Goal: Task Accomplishment & Management: Complete application form

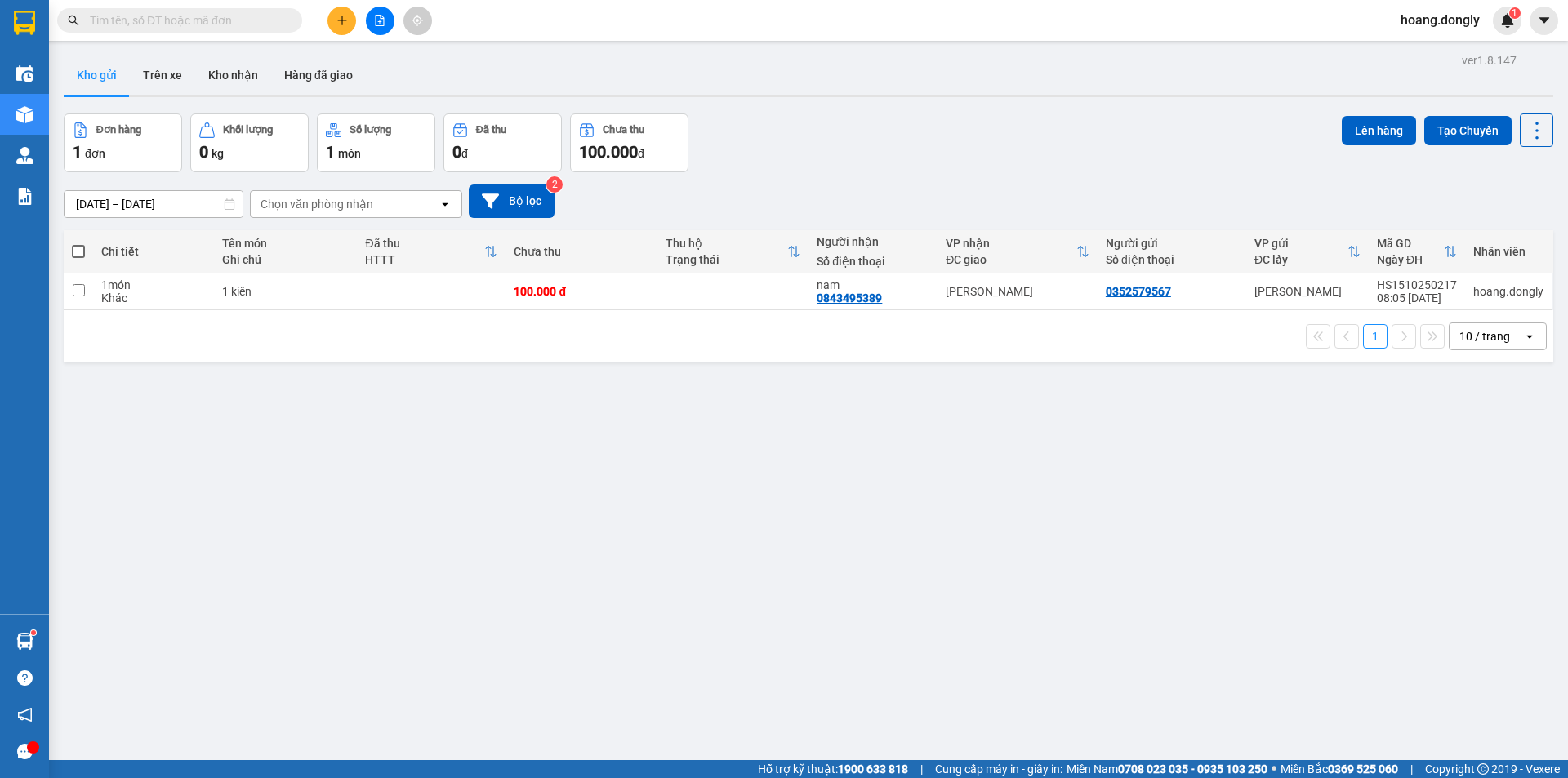
click at [340, 24] on icon "plus" at bounding box center [342, 20] width 12 height 12
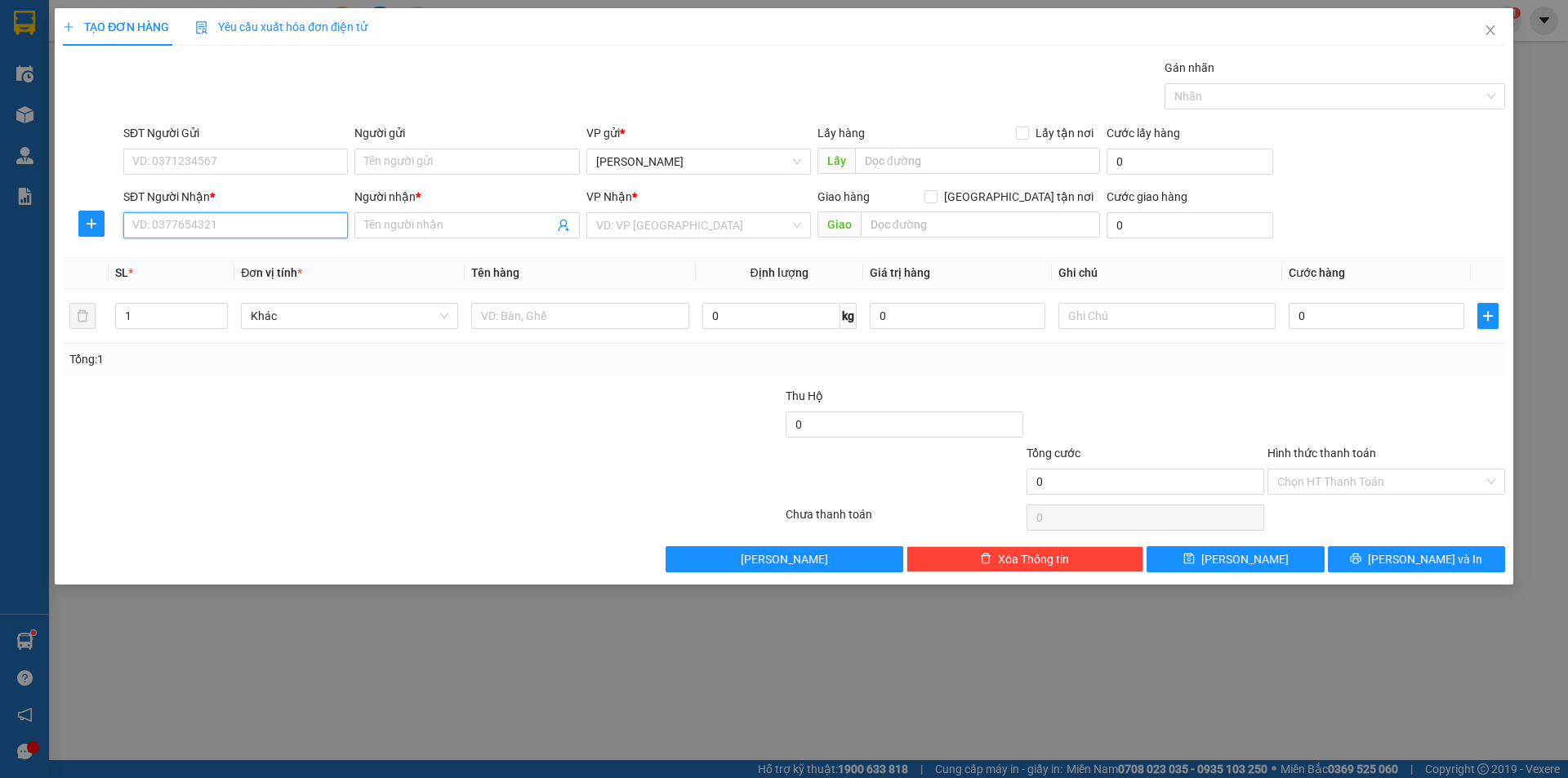
click at [230, 227] on input "SĐT Người Nhận *" at bounding box center [236, 225] width 225 height 26
type input "0812285898"
click at [432, 225] on input "Người nhận *" at bounding box center [458, 226] width 188 height 18
type input "đức ( thanh oai )"
click at [672, 221] on input "search" at bounding box center [693, 225] width 194 height 24
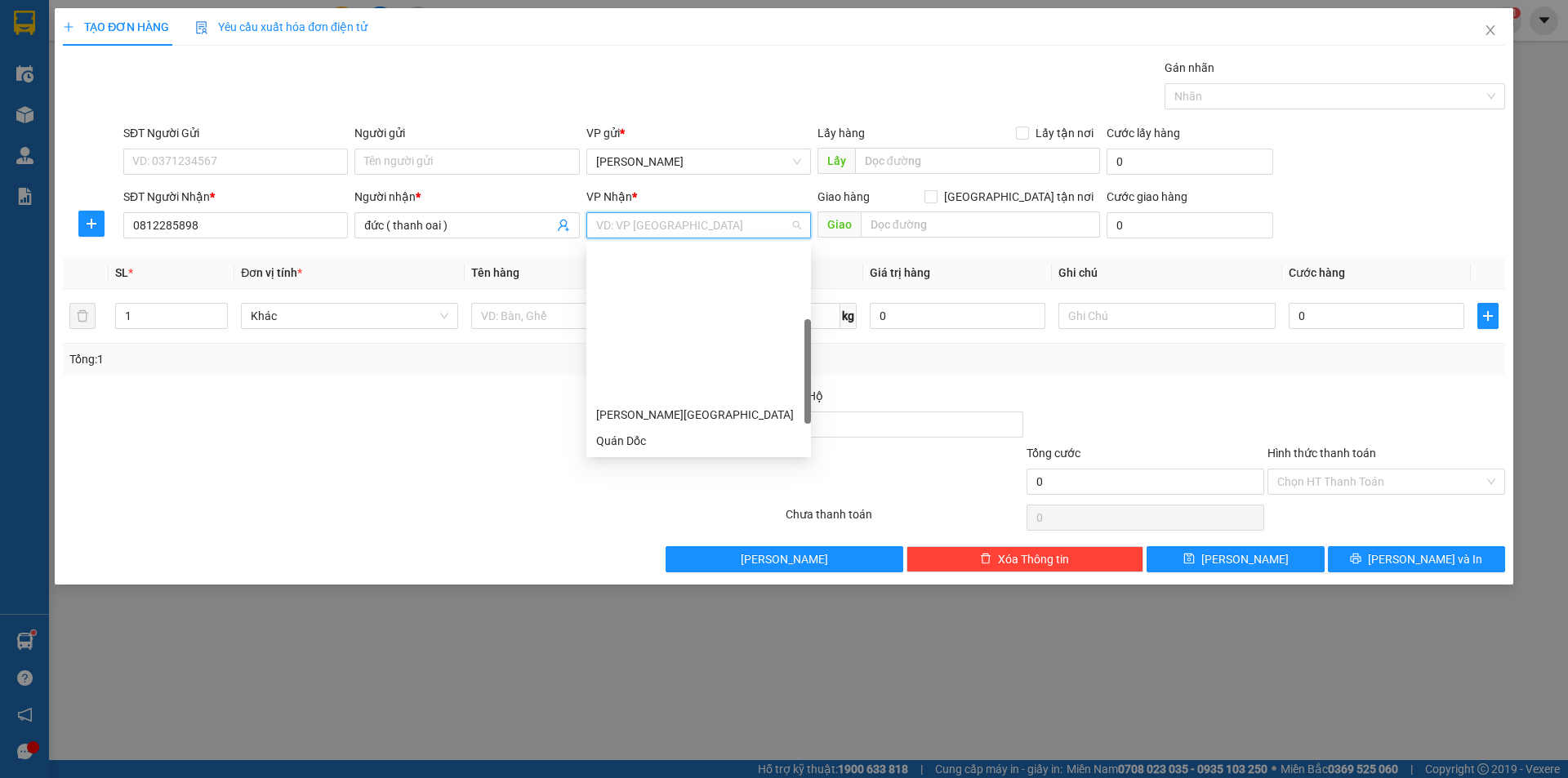
scroll to position [228, 0]
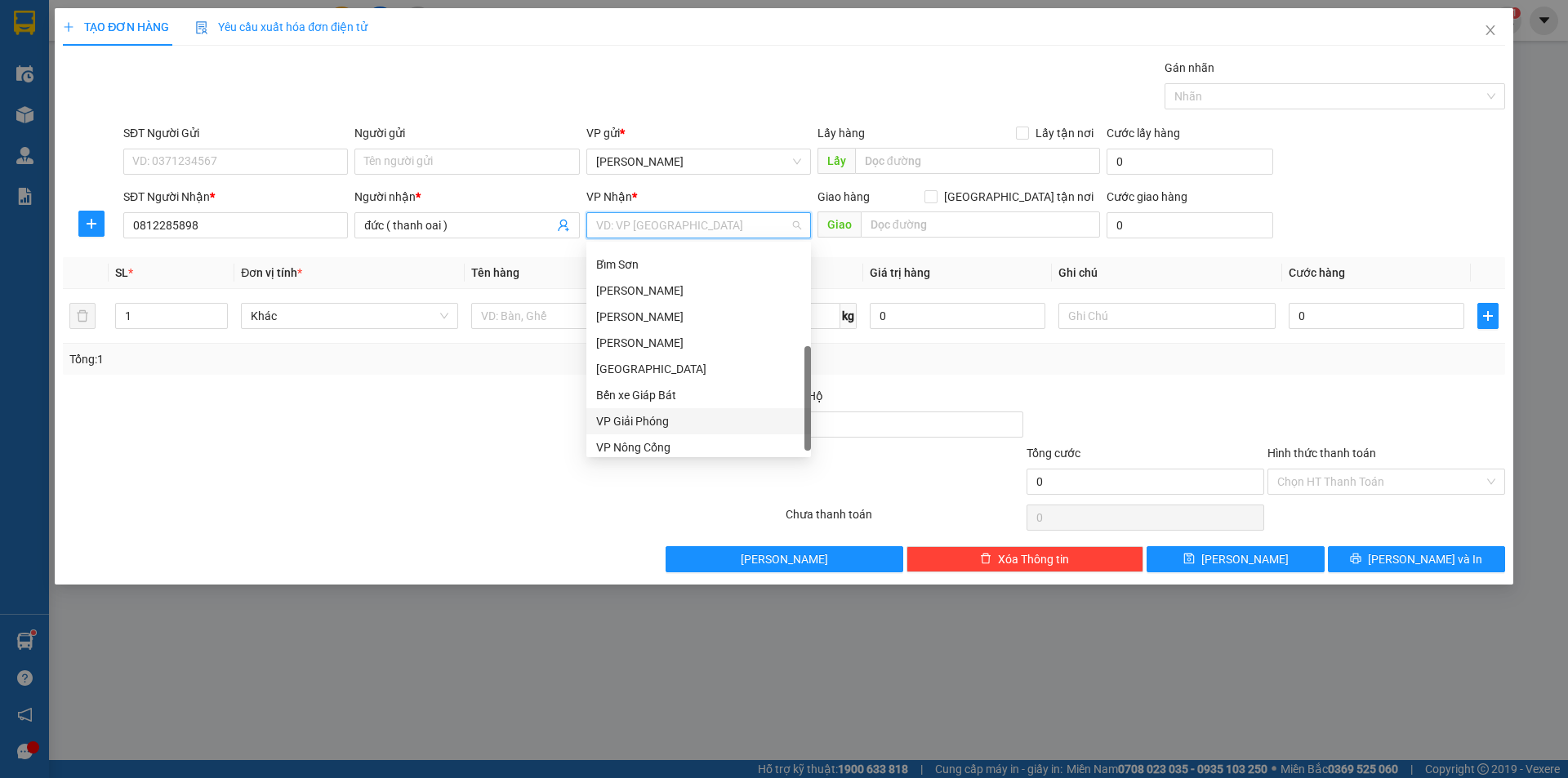
click at [660, 426] on div "VP Giải Phóng" at bounding box center [699, 421] width 205 height 18
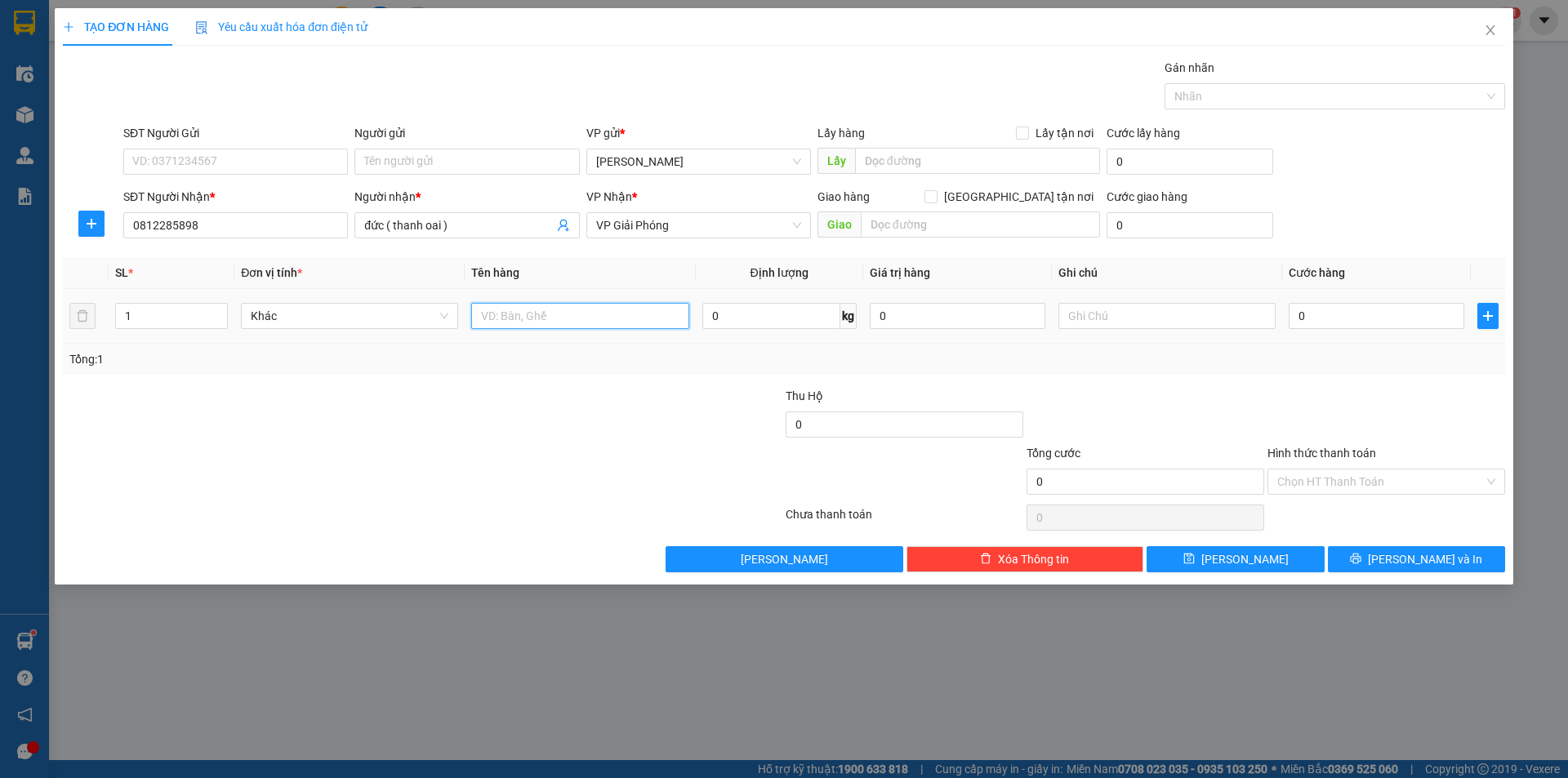
click at [519, 313] on input "text" at bounding box center [579, 316] width 217 height 26
click at [546, 319] on input "text" at bounding box center [579, 316] width 217 height 26
click at [552, 318] on input "text" at bounding box center [579, 316] width 217 height 26
type input "t"
type input "1 thùng"
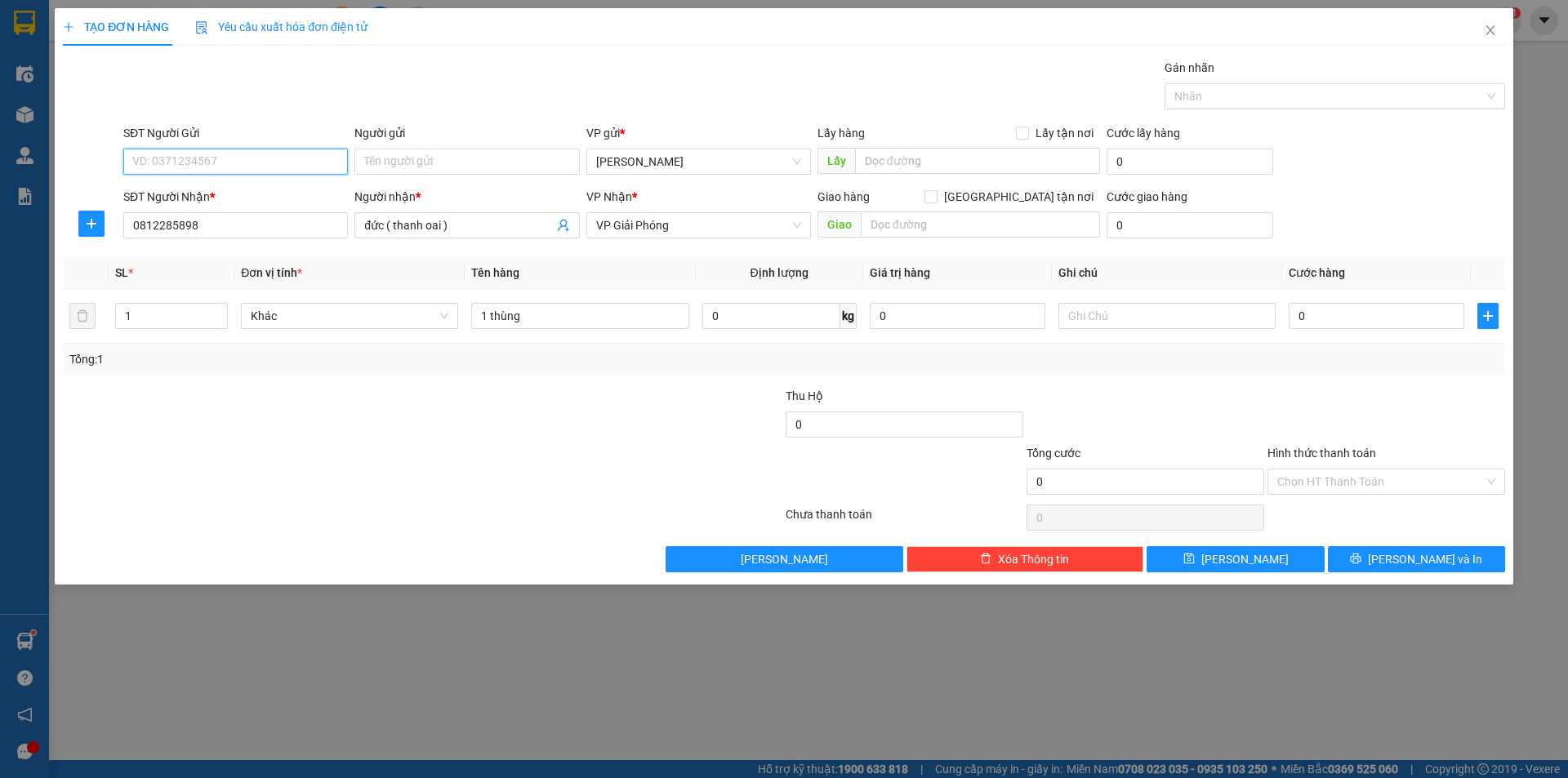
click at [206, 167] on input "SĐT Người Gửi" at bounding box center [236, 161] width 225 height 26
type input "0977093022"
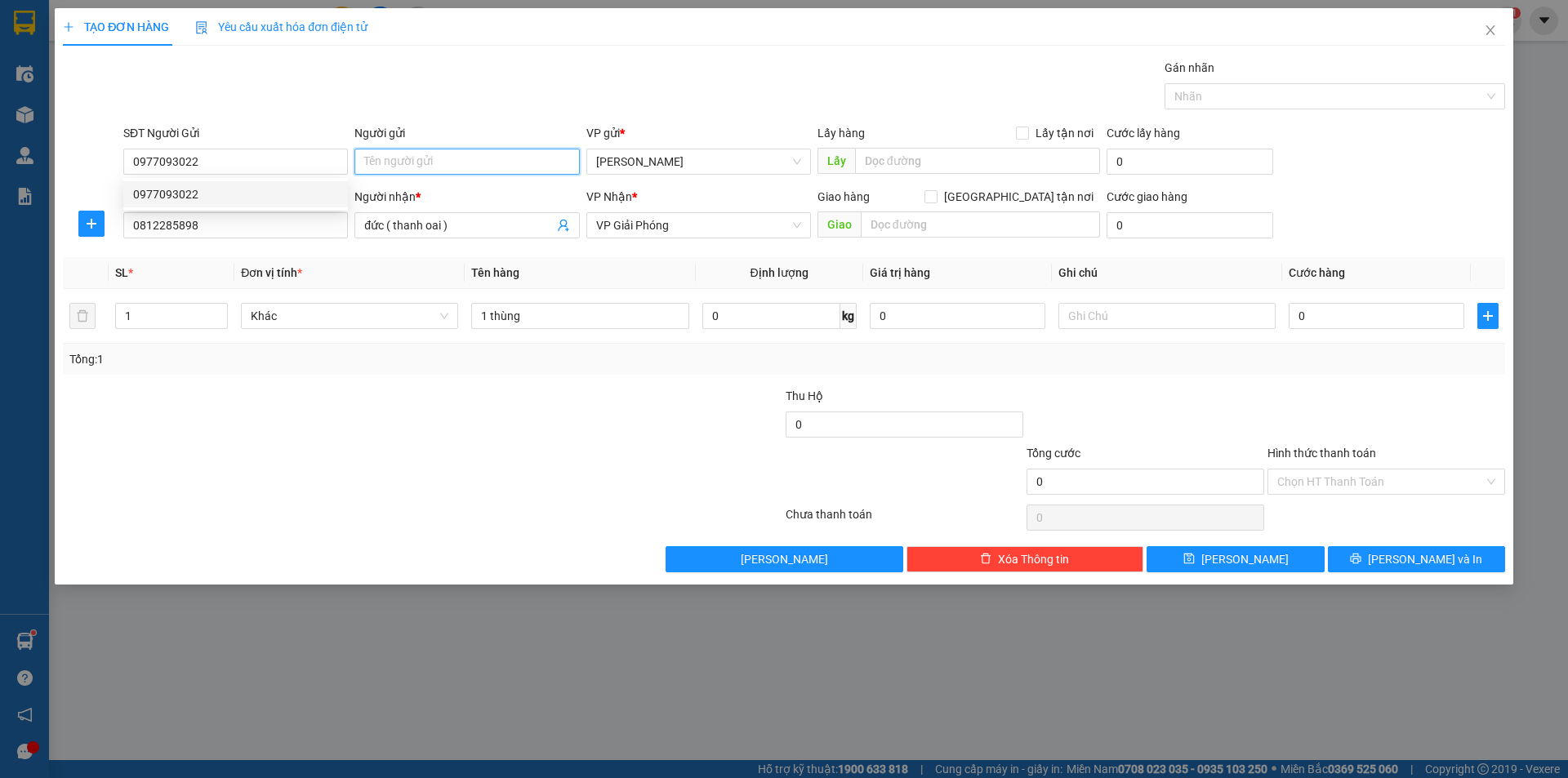
click at [379, 163] on input "Người gửi" at bounding box center [467, 161] width 225 height 26
type input "trung anh"
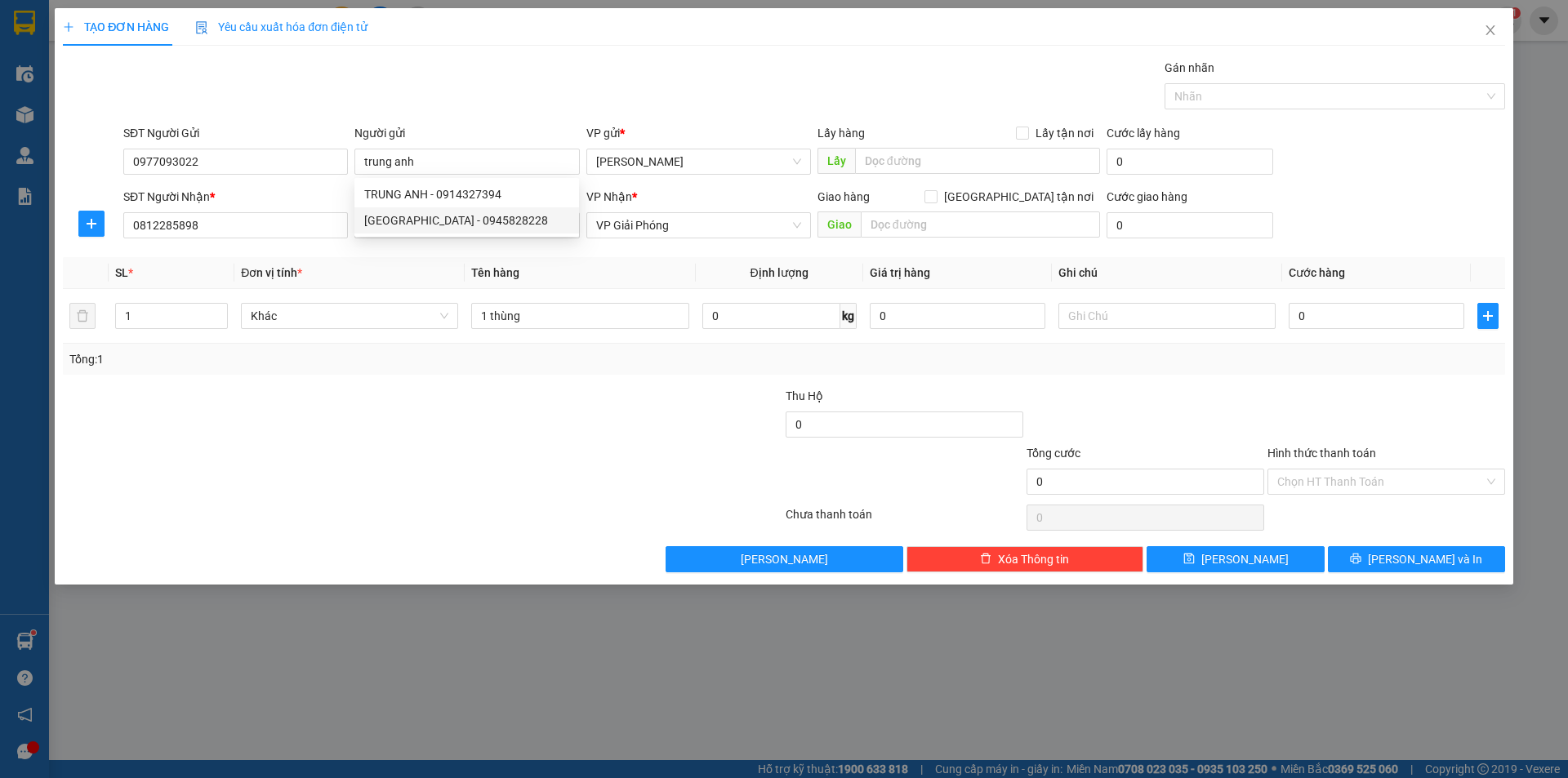
click at [641, 418] on div at bounding box center [664, 416] width 241 height 57
click at [1296, 313] on input "0" at bounding box center [1376, 316] width 176 height 26
click at [1295, 314] on input "0" at bounding box center [1376, 316] width 176 height 26
type input "50"
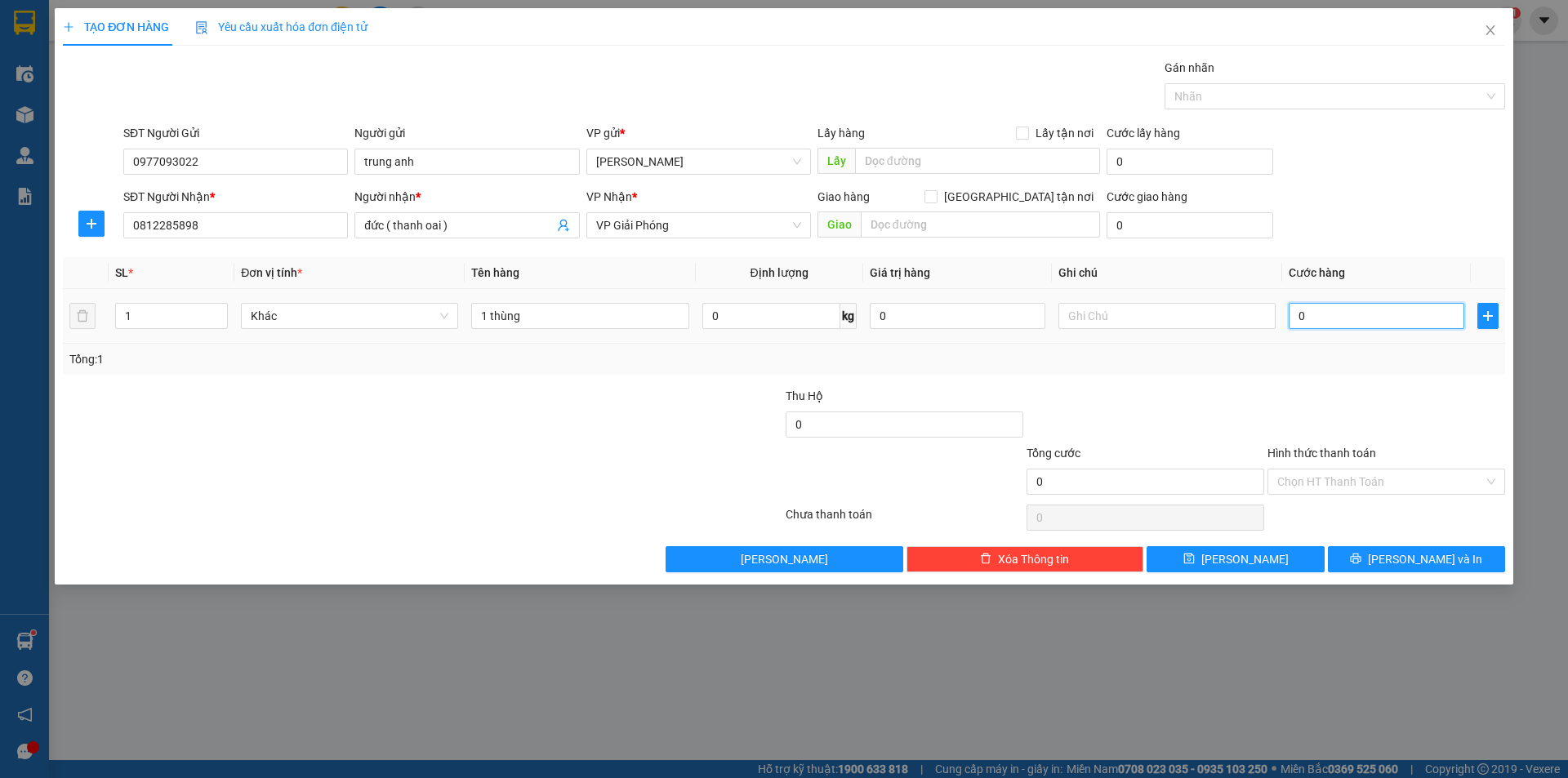
type input "50"
click at [1178, 358] on div "Tổng: 1" at bounding box center [784, 360] width 1430 height 18
type input "50.000"
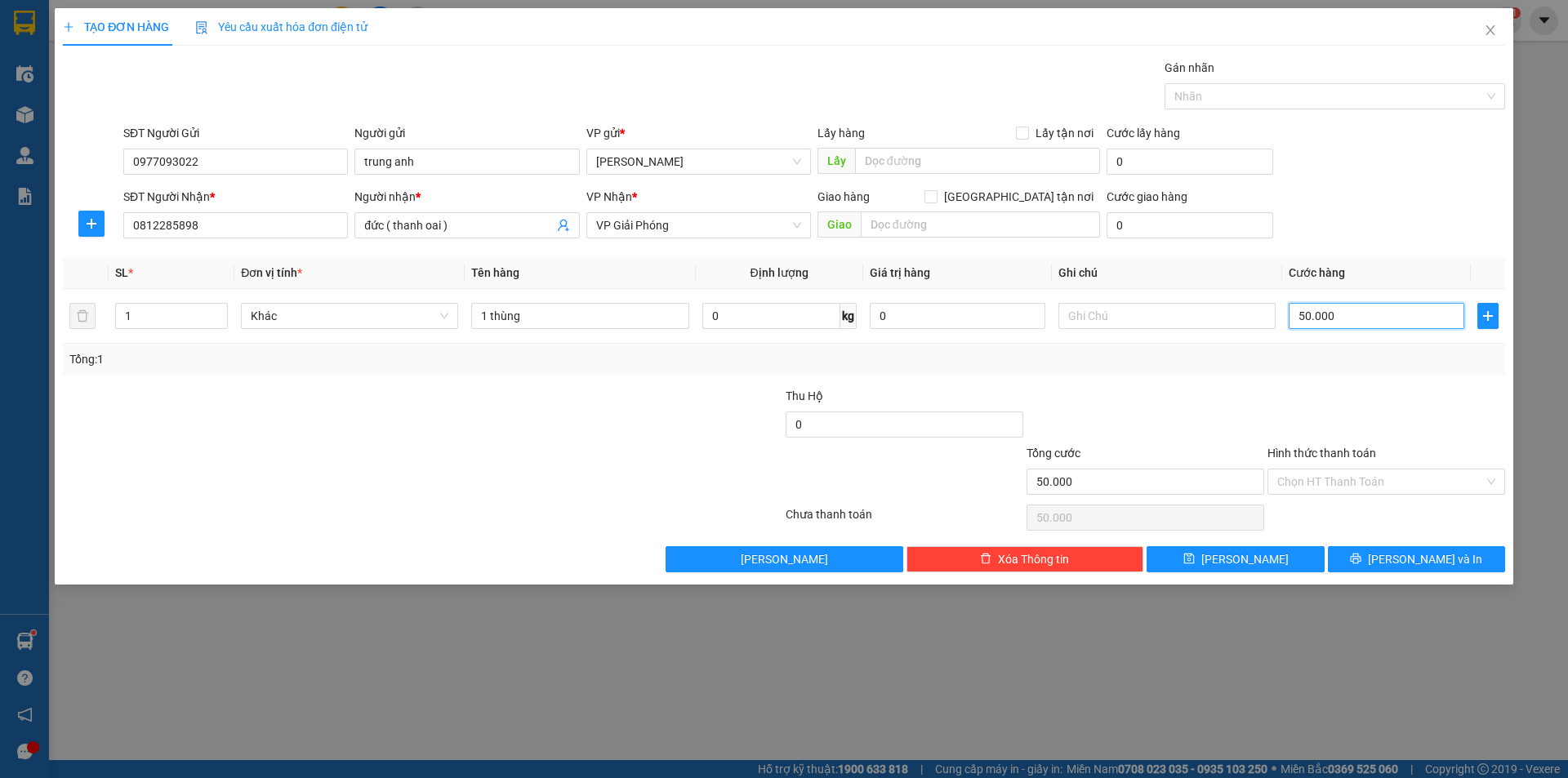
type input "0"
click at [1296, 310] on input "0" at bounding box center [1376, 316] width 176 height 26
type input "10"
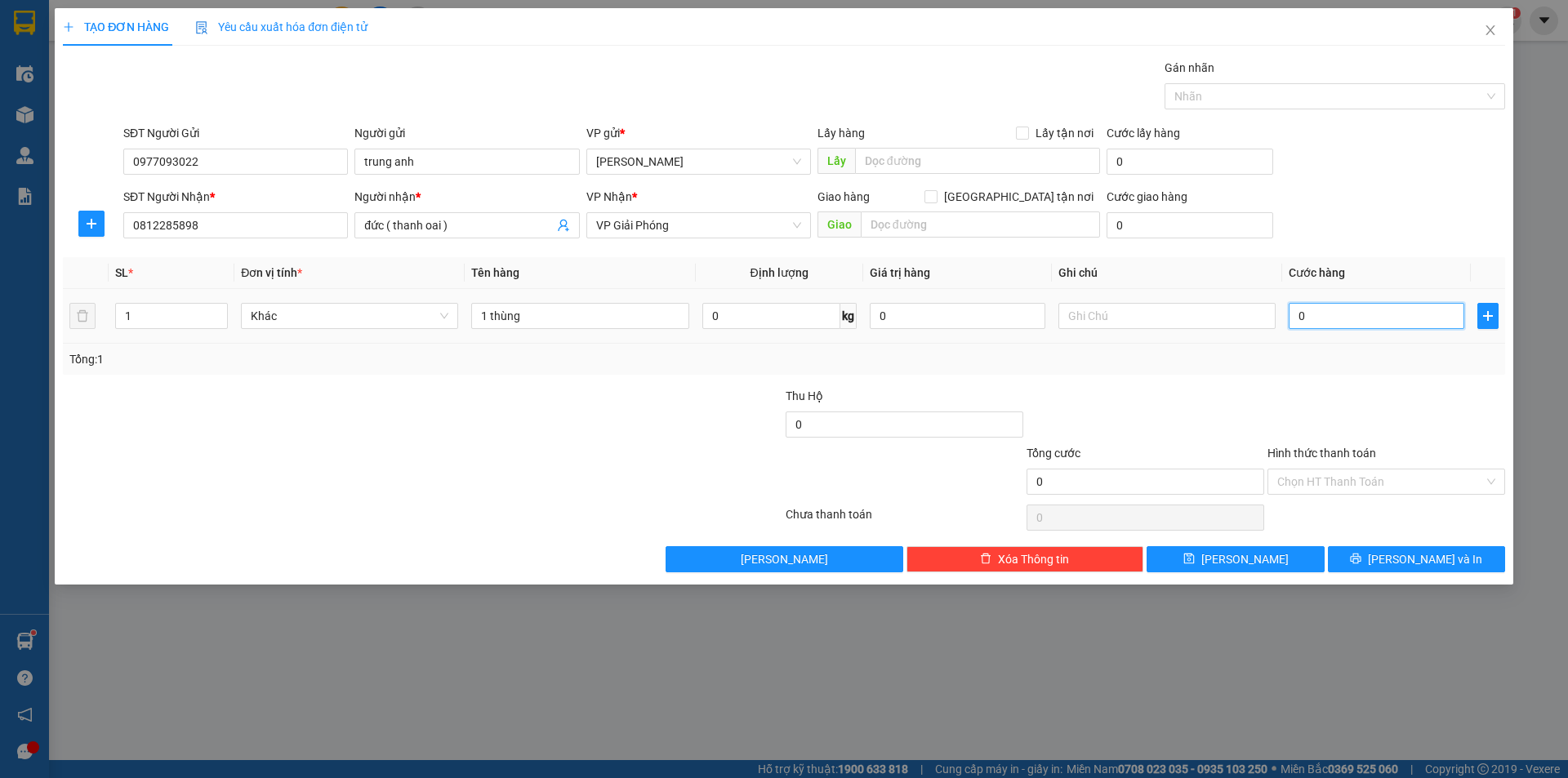
type input "10"
type input "100"
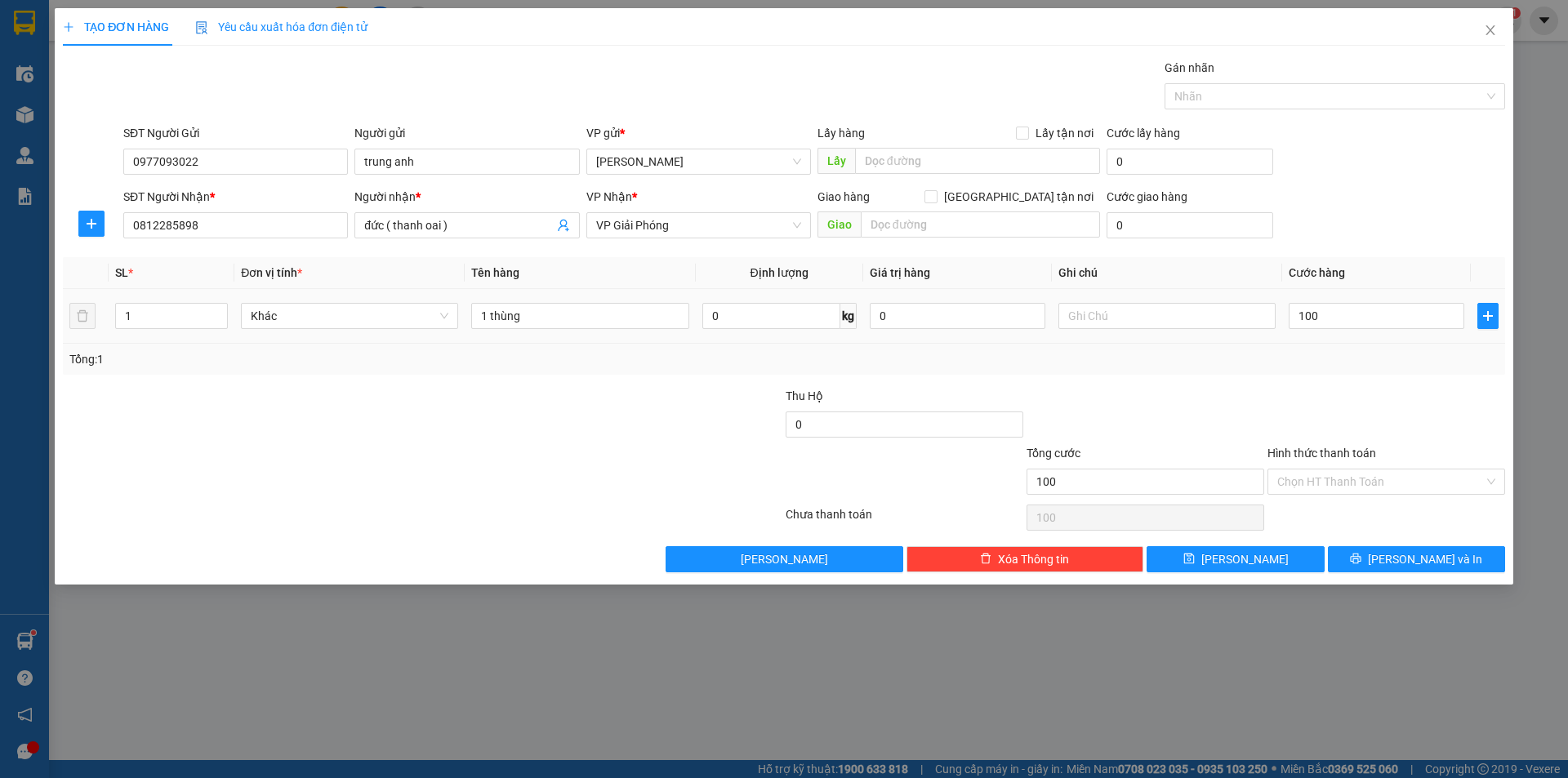
click at [1296, 370] on div "Tổng: 1" at bounding box center [784, 359] width 1442 height 31
type input "100.000"
click at [1417, 559] on span "[PERSON_NAME] và In" at bounding box center [1425, 559] width 114 height 18
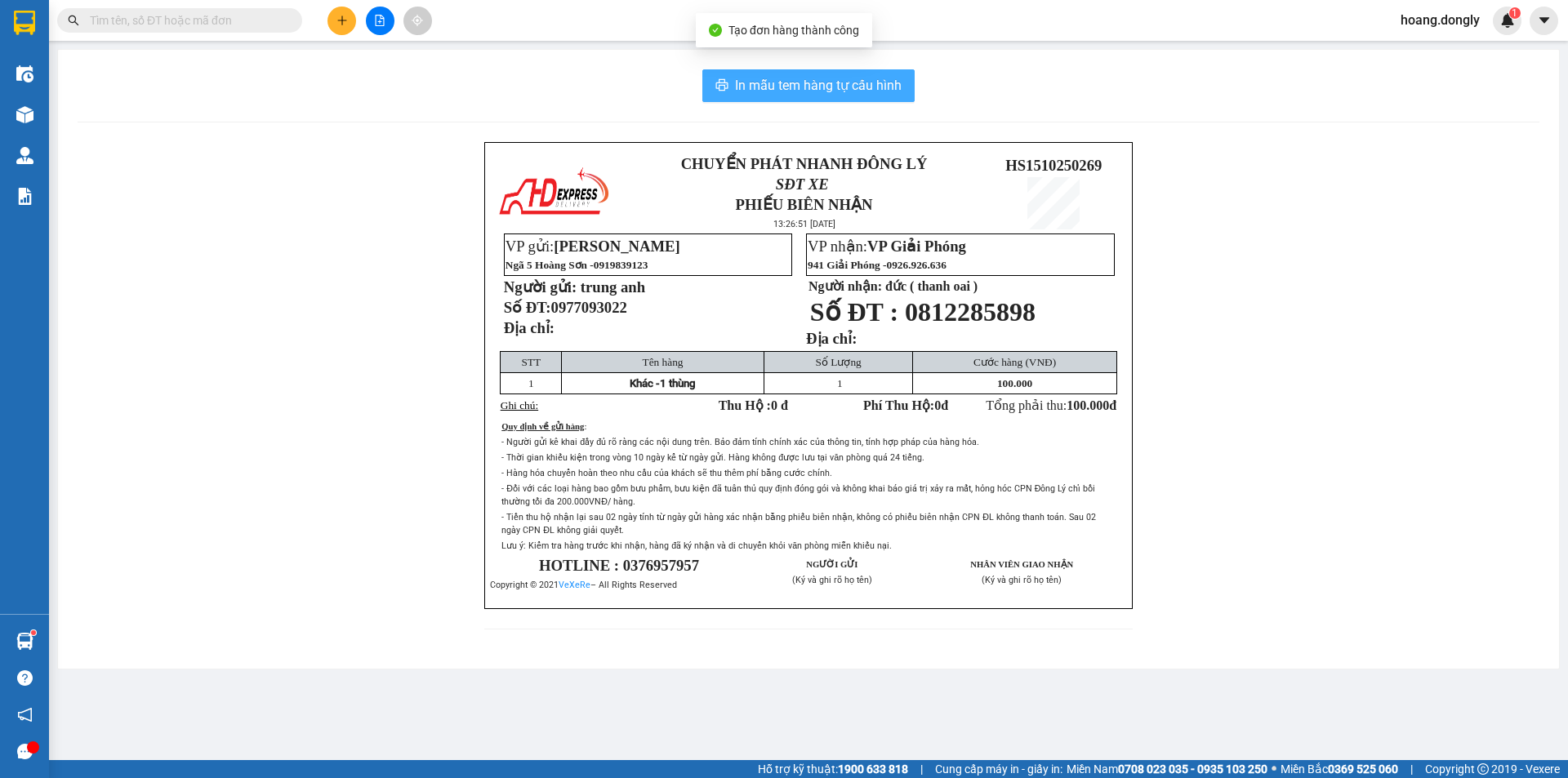
click at [797, 87] on span "In mẫu tem hàng tự cấu hình" at bounding box center [818, 85] width 167 height 21
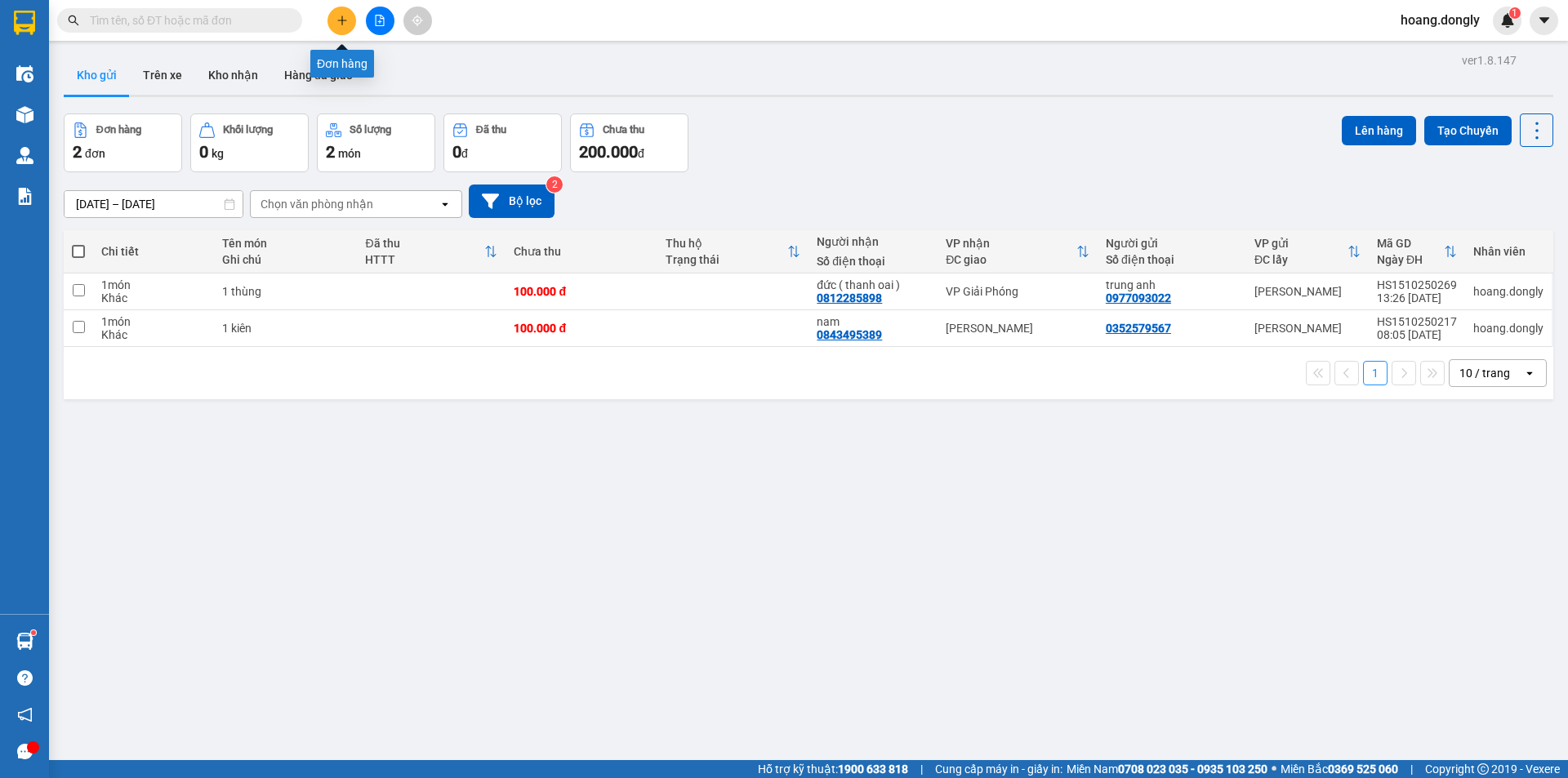
click at [340, 24] on icon "plus" at bounding box center [342, 20] width 12 height 12
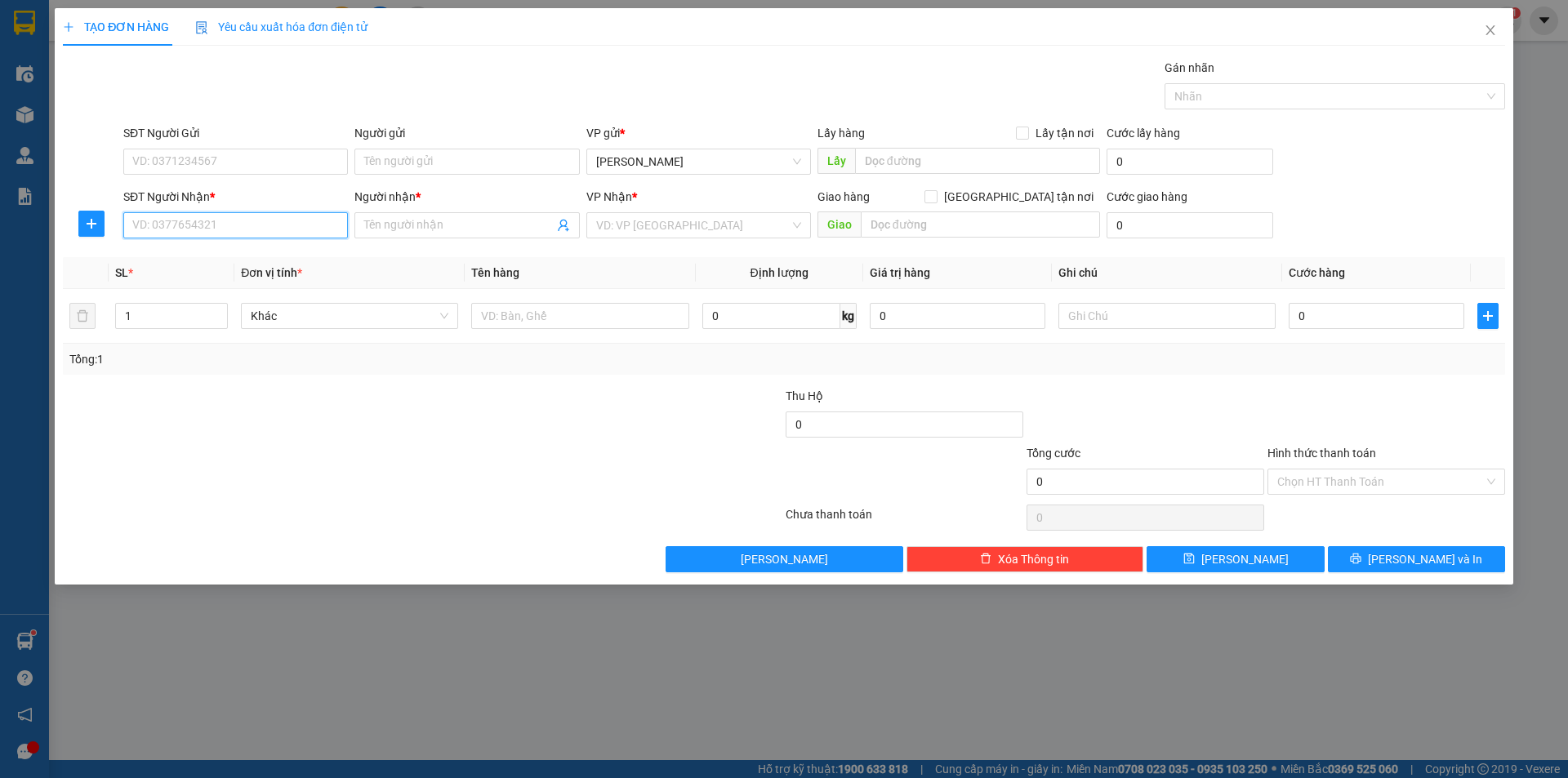
click at [212, 224] on input "SĐT Người Nhận *" at bounding box center [236, 225] width 225 height 26
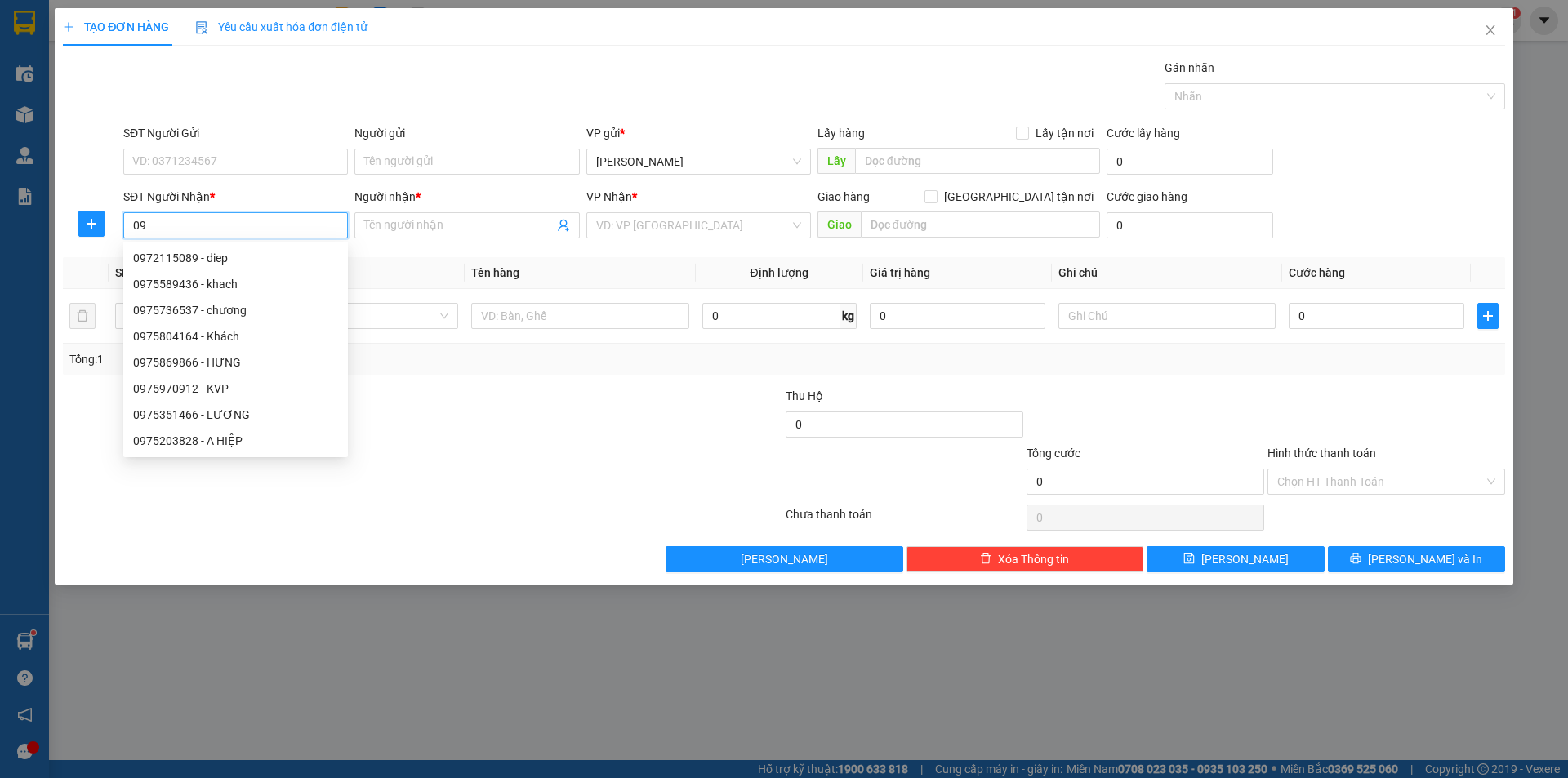
type input "0"
click at [1485, 32] on icon "close" at bounding box center [1490, 30] width 13 height 13
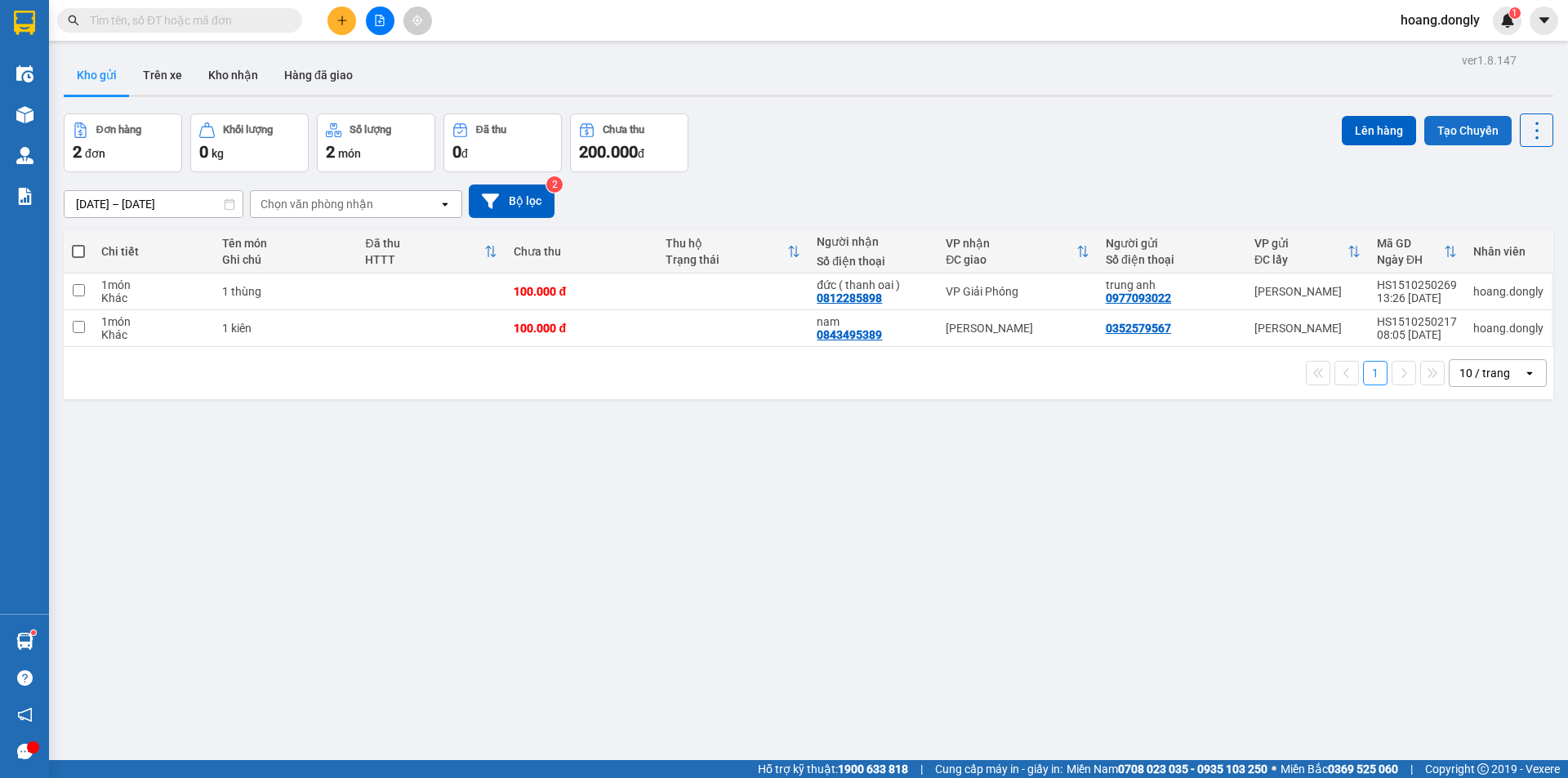
click at [1449, 122] on button "Tạo Chuyến" at bounding box center [1468, 130] width 87 height 29
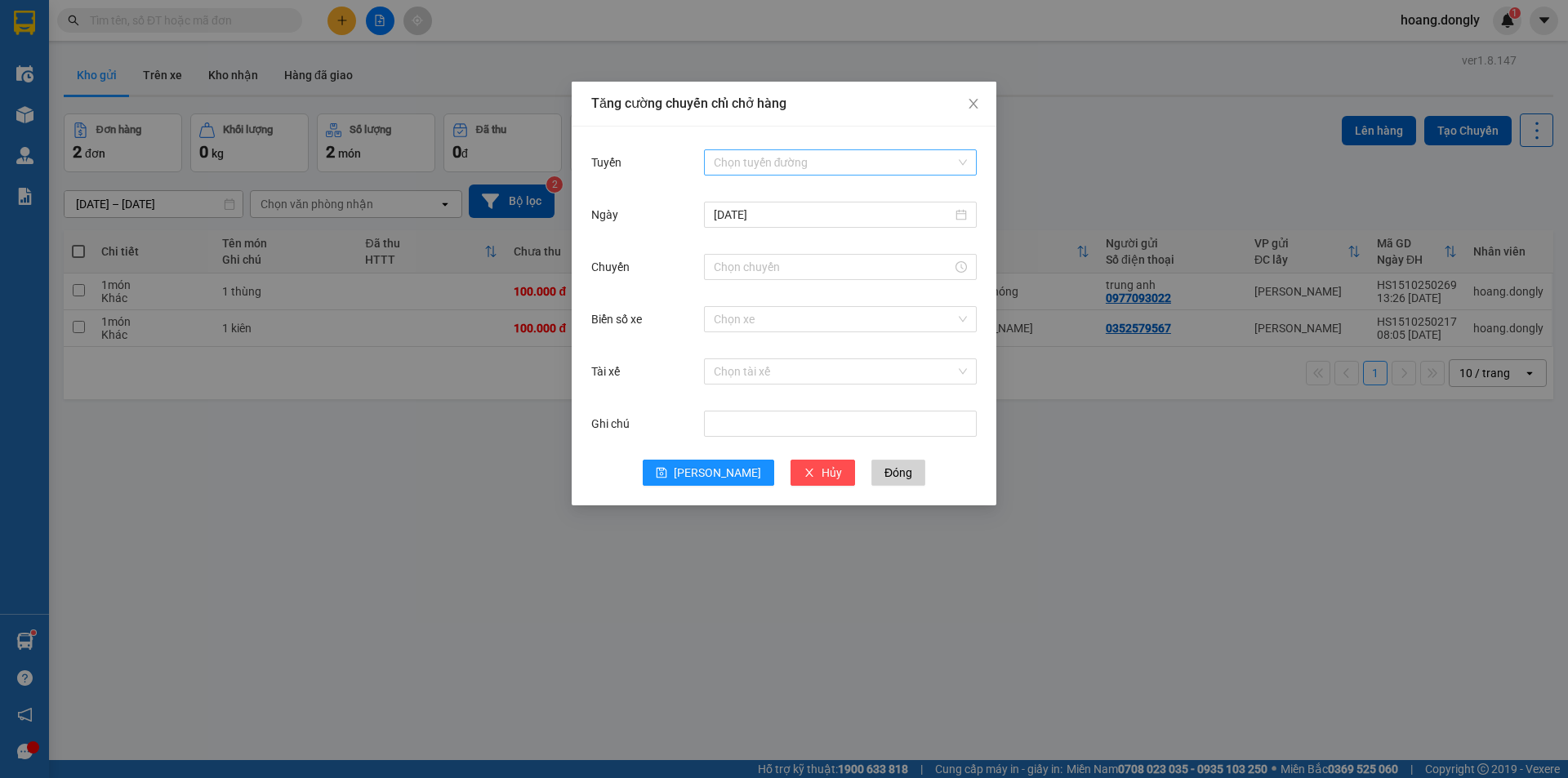
click at [850, 153] on input "Tuyến" at bounding box center [834, 161] width 242 height 24
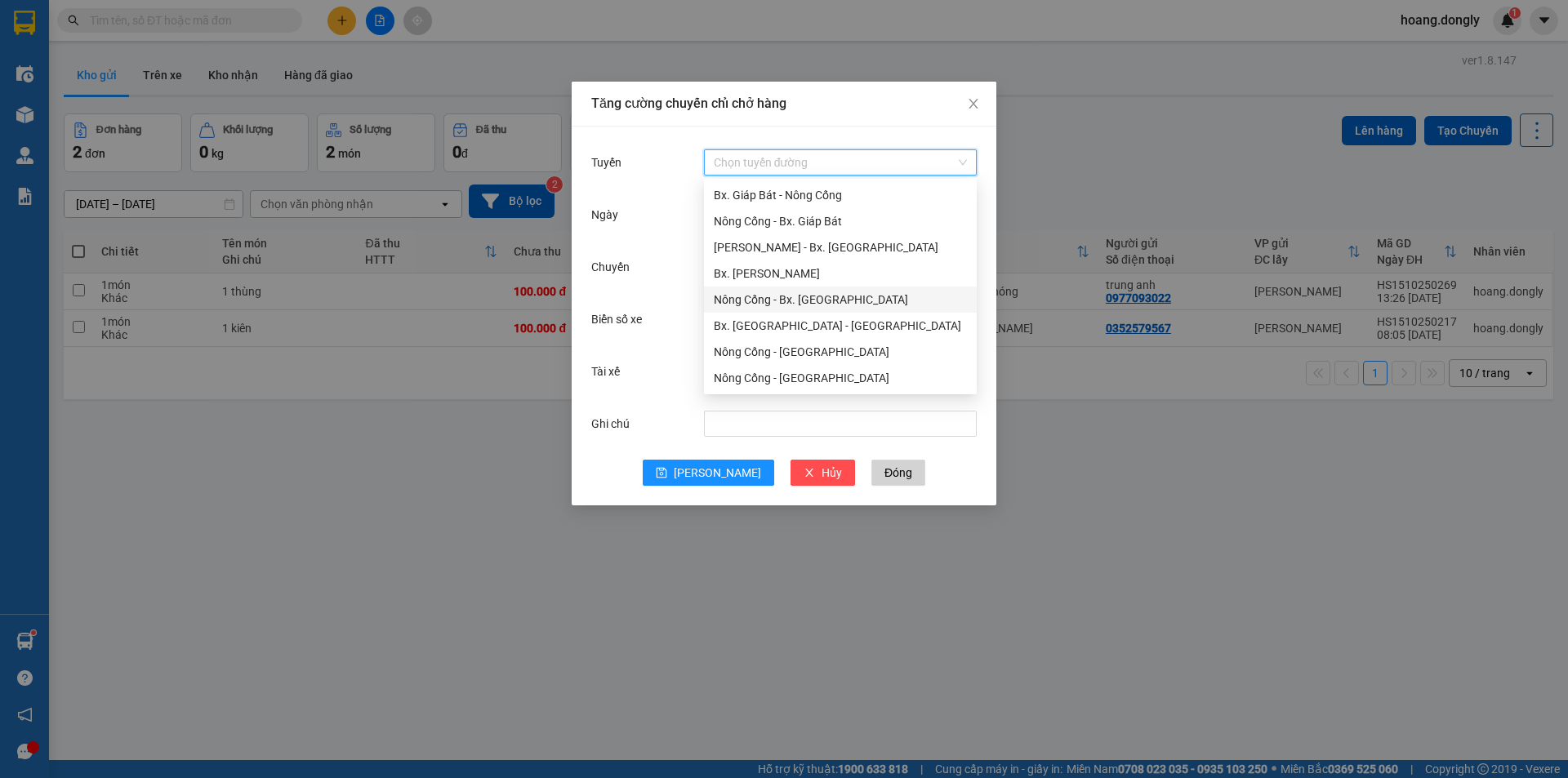
click at [818, 303] on div "Nông Cống - Bx. [GEOGRAPHIC_DATA]" at bounding box center [841, 300] width 253 height 18
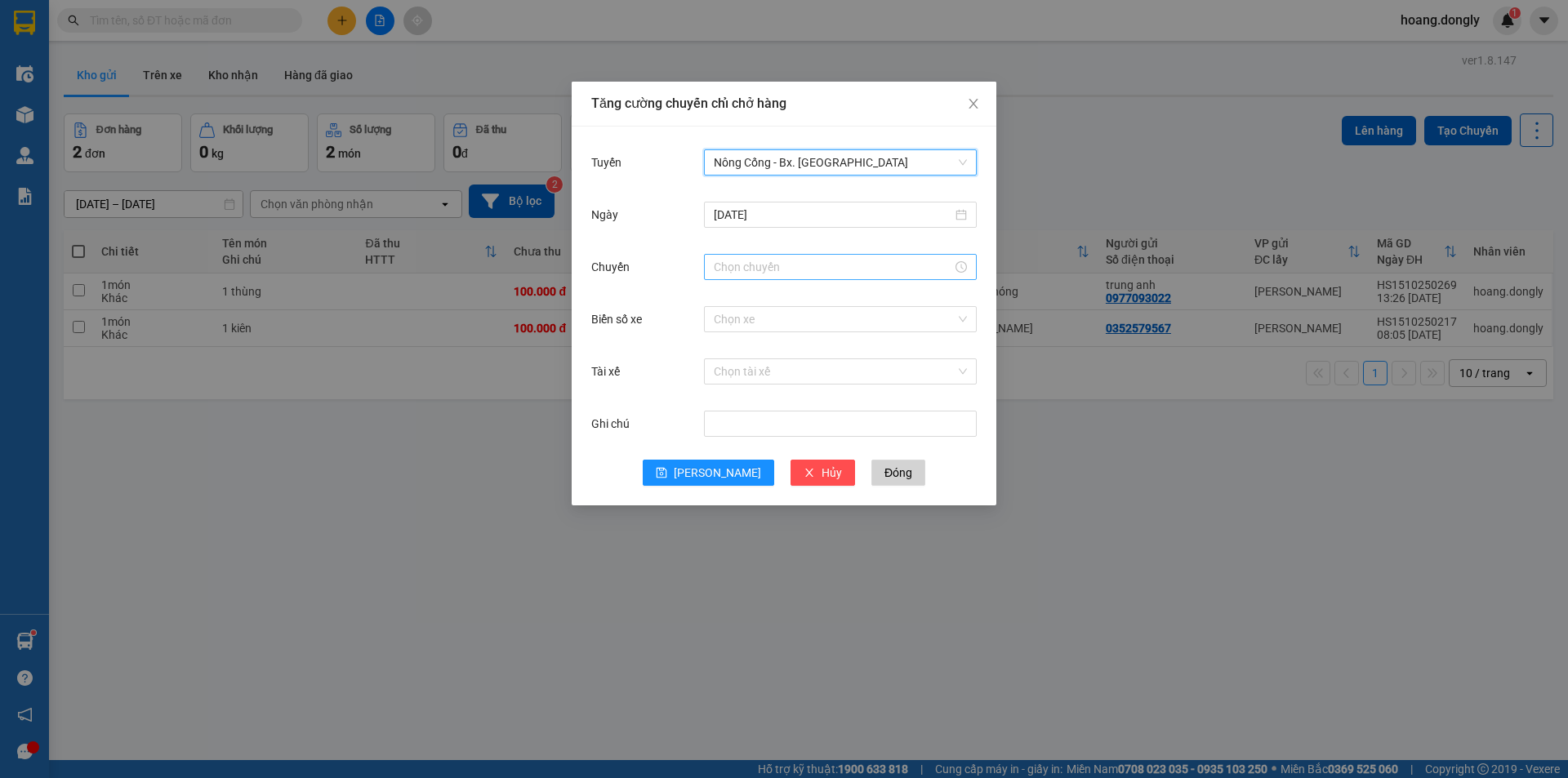
click at [768, 260] on input "Chuyến" at bounding box center [833, 267] width 238 height 18
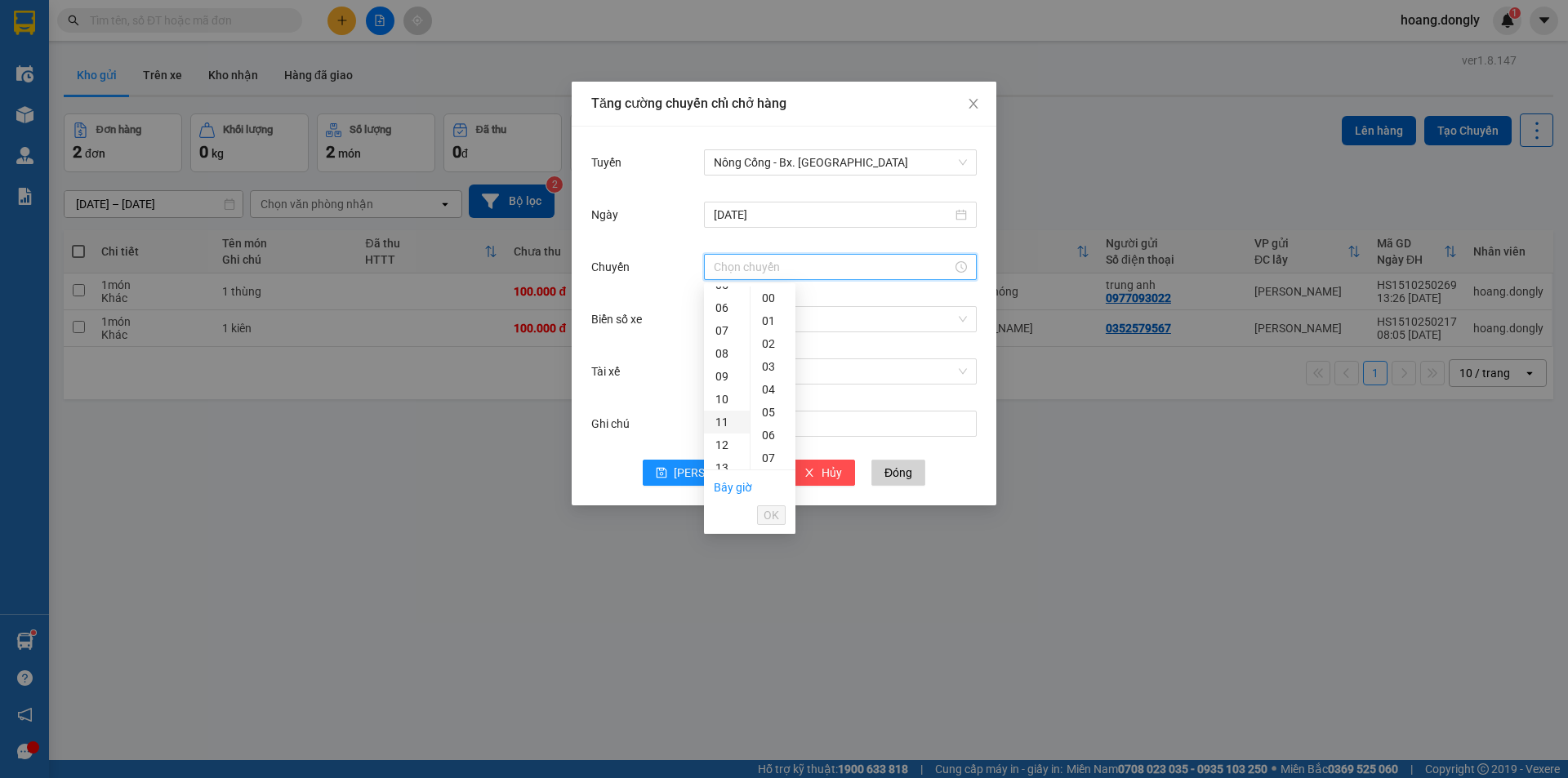
scroll to position [163, 0]
click at [726, 410] on div "12" at bounding box center [726, 410] width 46 height 23
click at [766, 431] on div "20" at bounding box center [773, 429] width 45 height 23
type input "12:20"
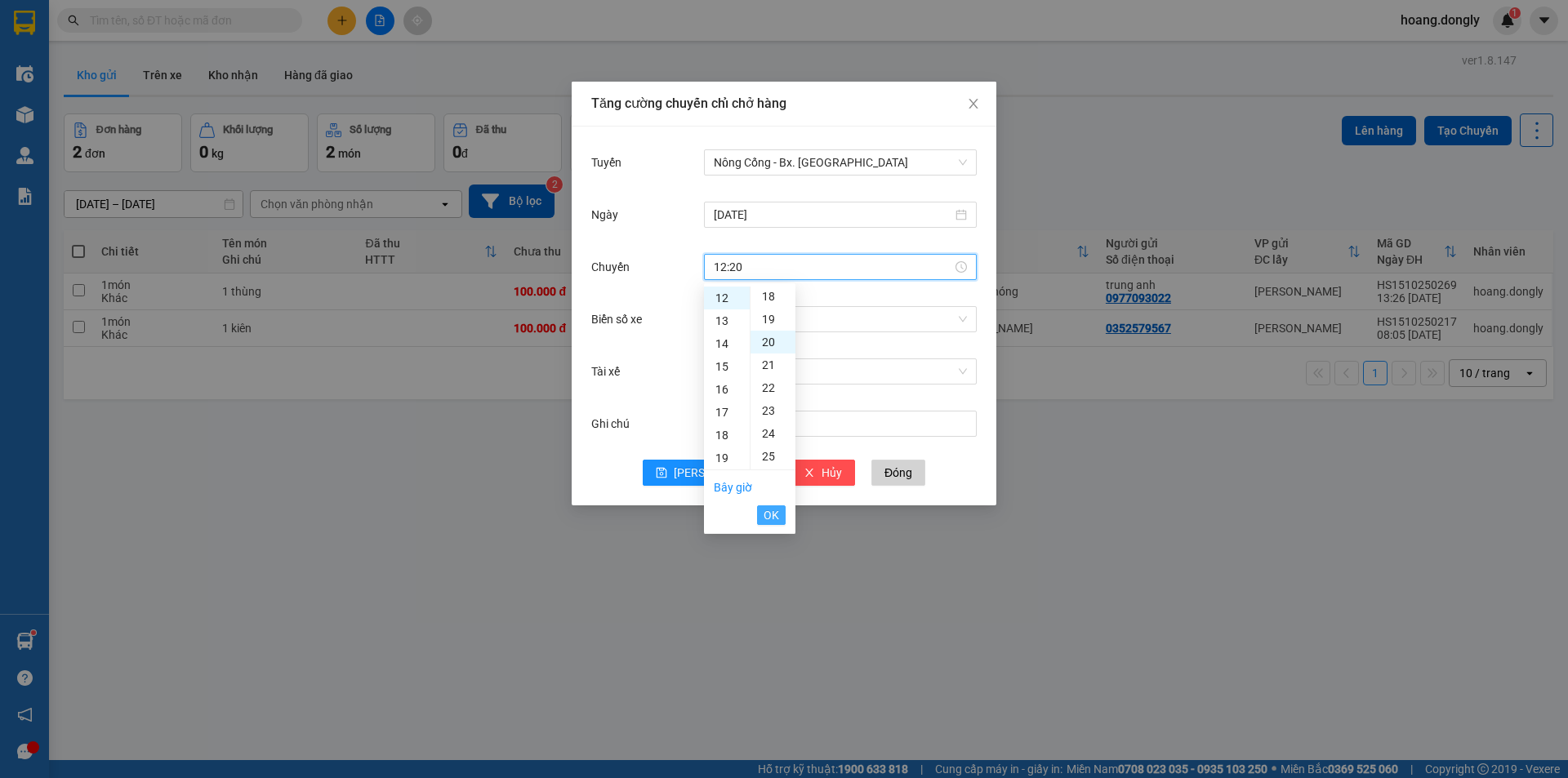
scroll to position [458, 0]
click at [776, 517] on span "OK" at bounding box center [771, 515] width 15 height 18
click at [757, 317] on input "Biển số xe" at bounding box center [834, 319] width 242 height 24
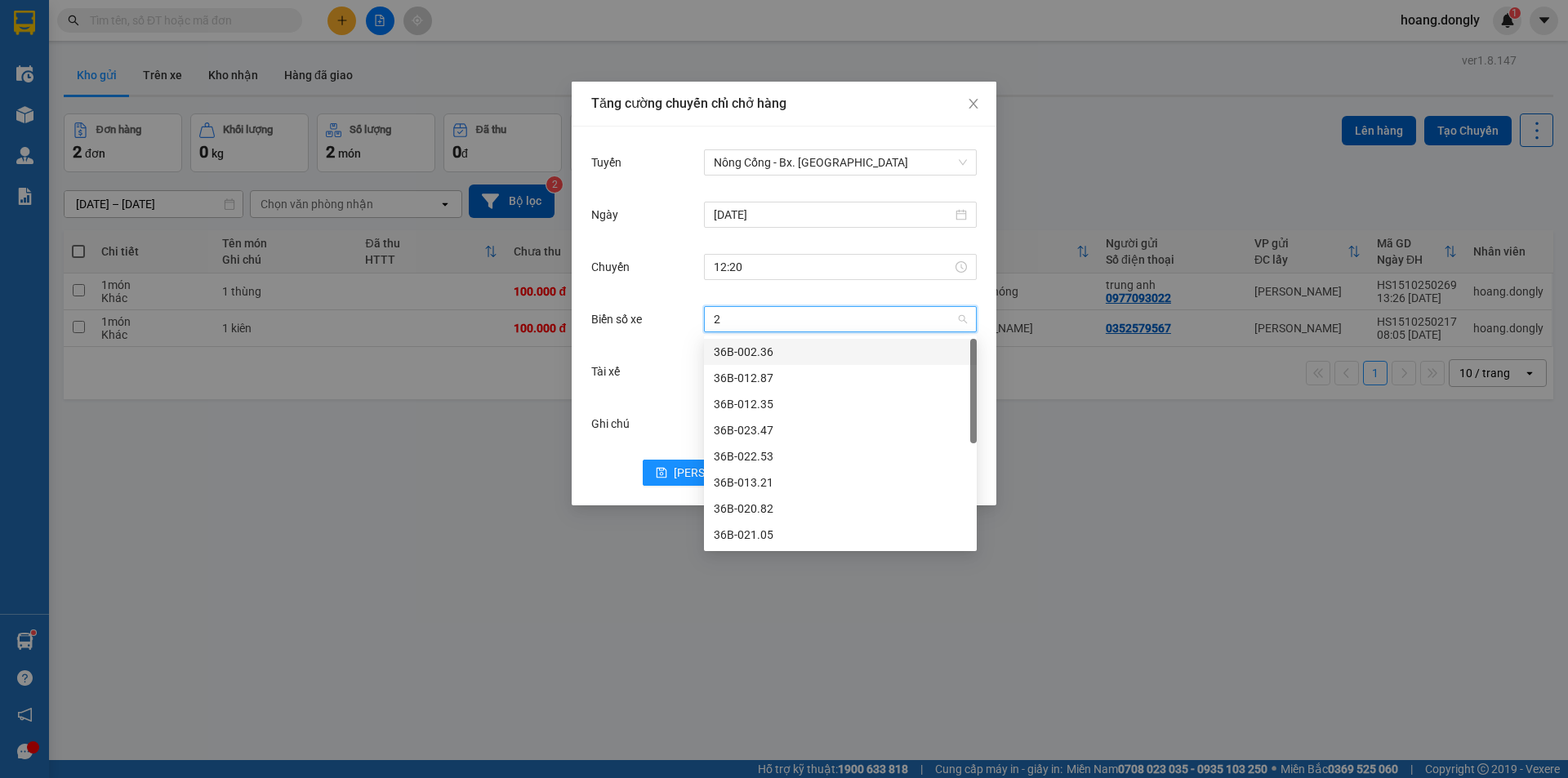
type input "23"
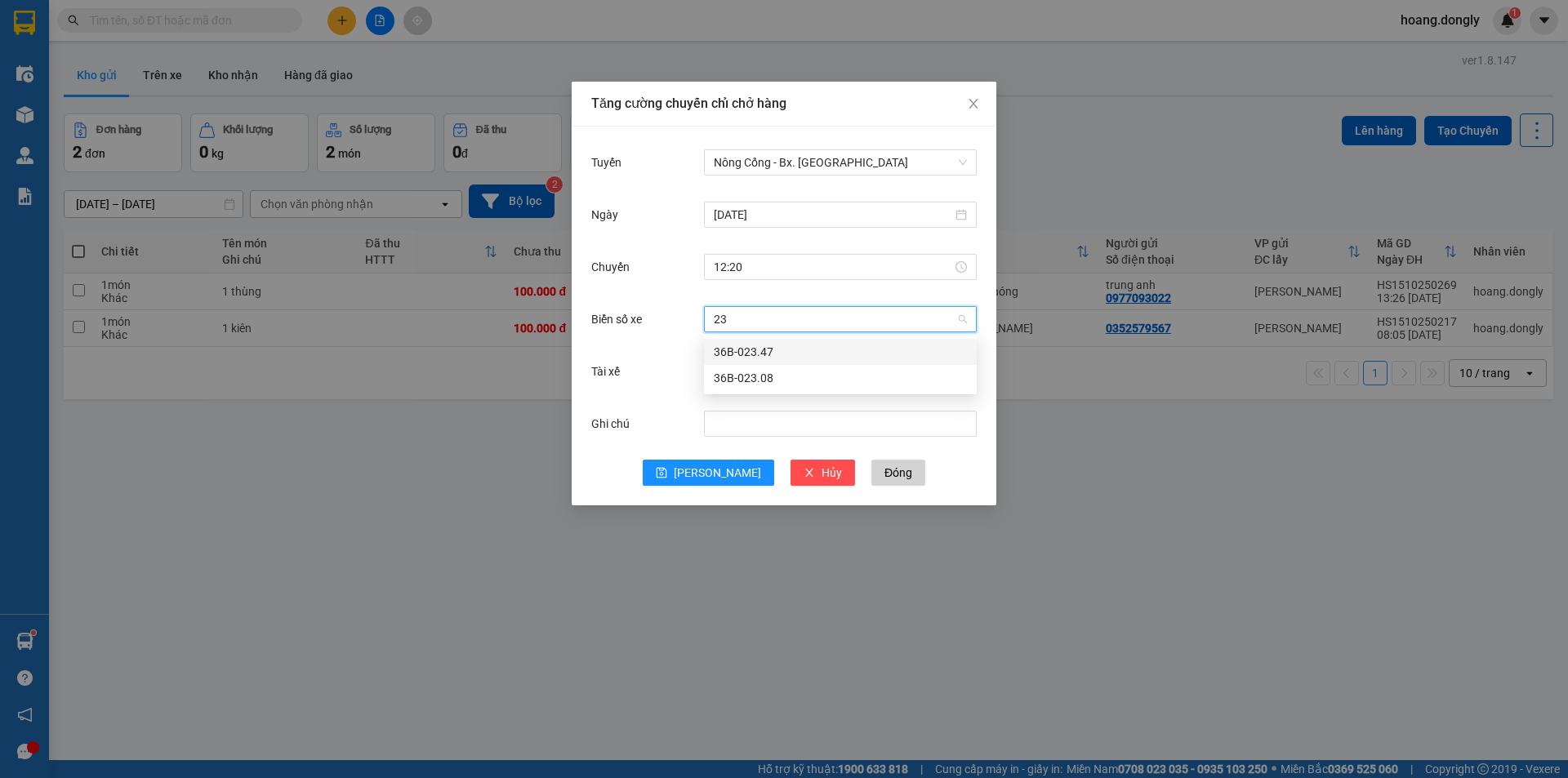
click at [758, 347] on div "36B-023.47" at bounding box center [841, 352] width 253 height 18
click at [736, 370] on input "Tài xế" at bounding box center [834, 371] width 242 height 24
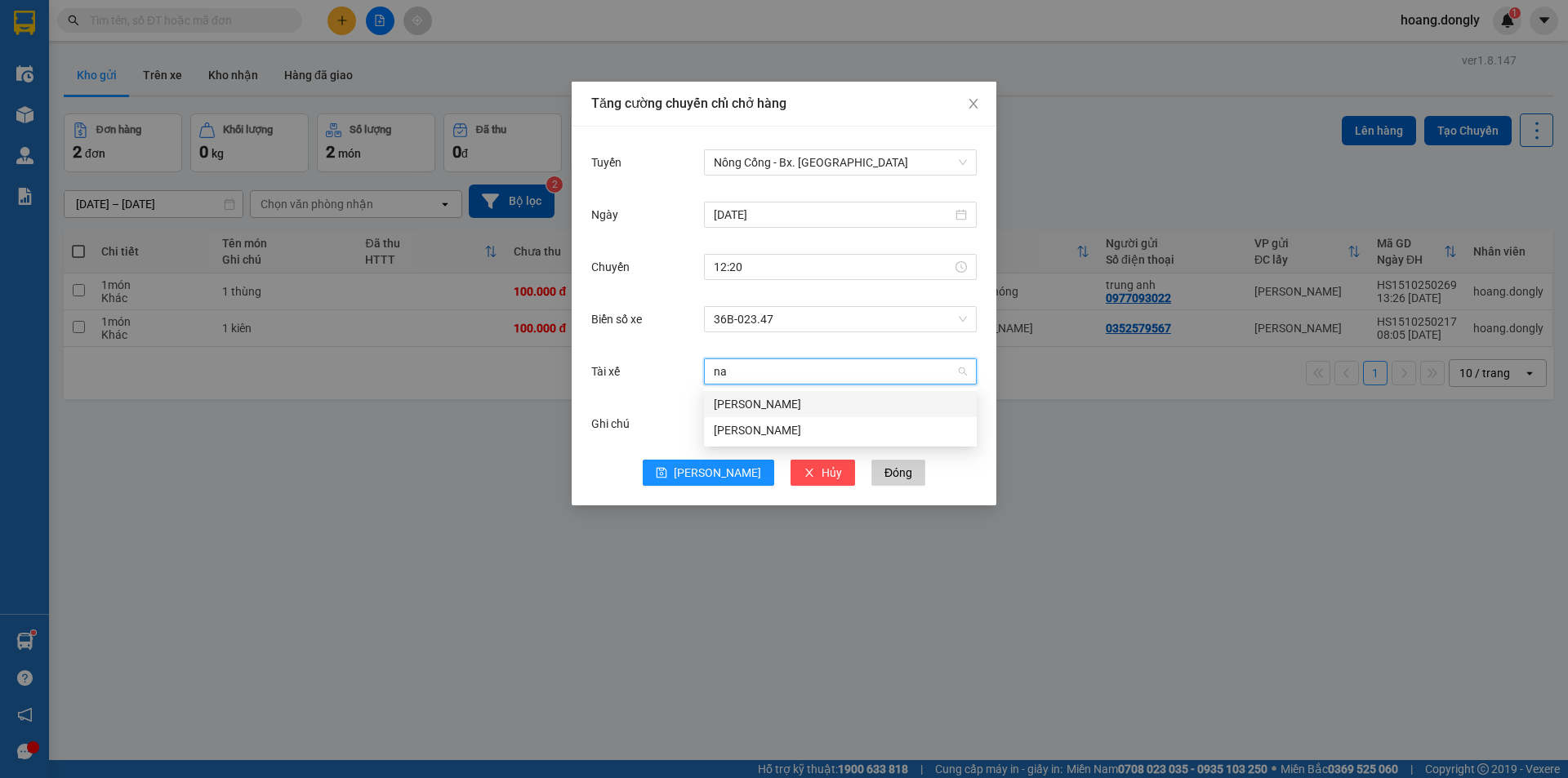
type input "nam"
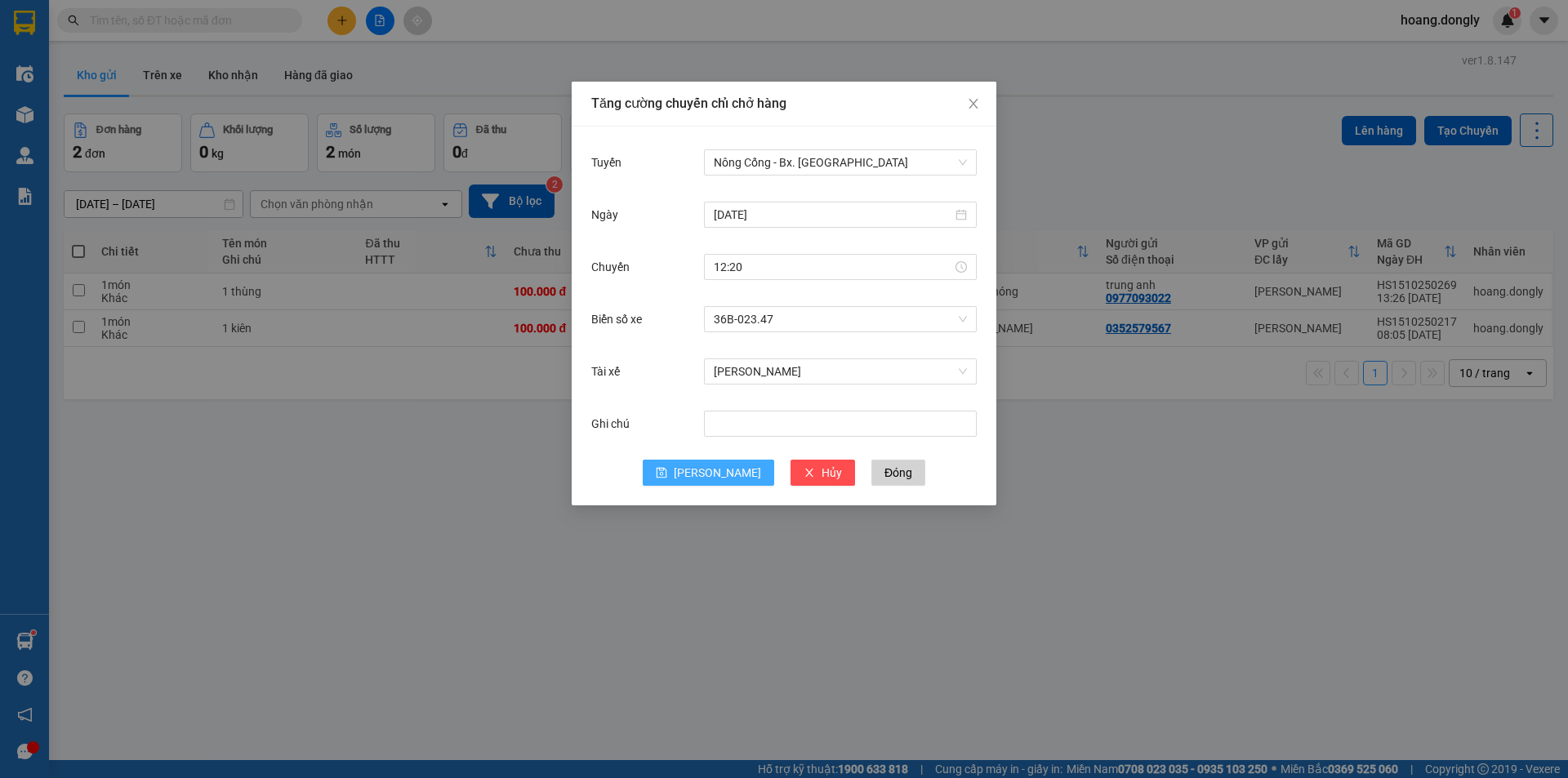
click at [706, 468] on button "[PERSON_NAME]" at bounding box center [708, 472] width 131 height 26
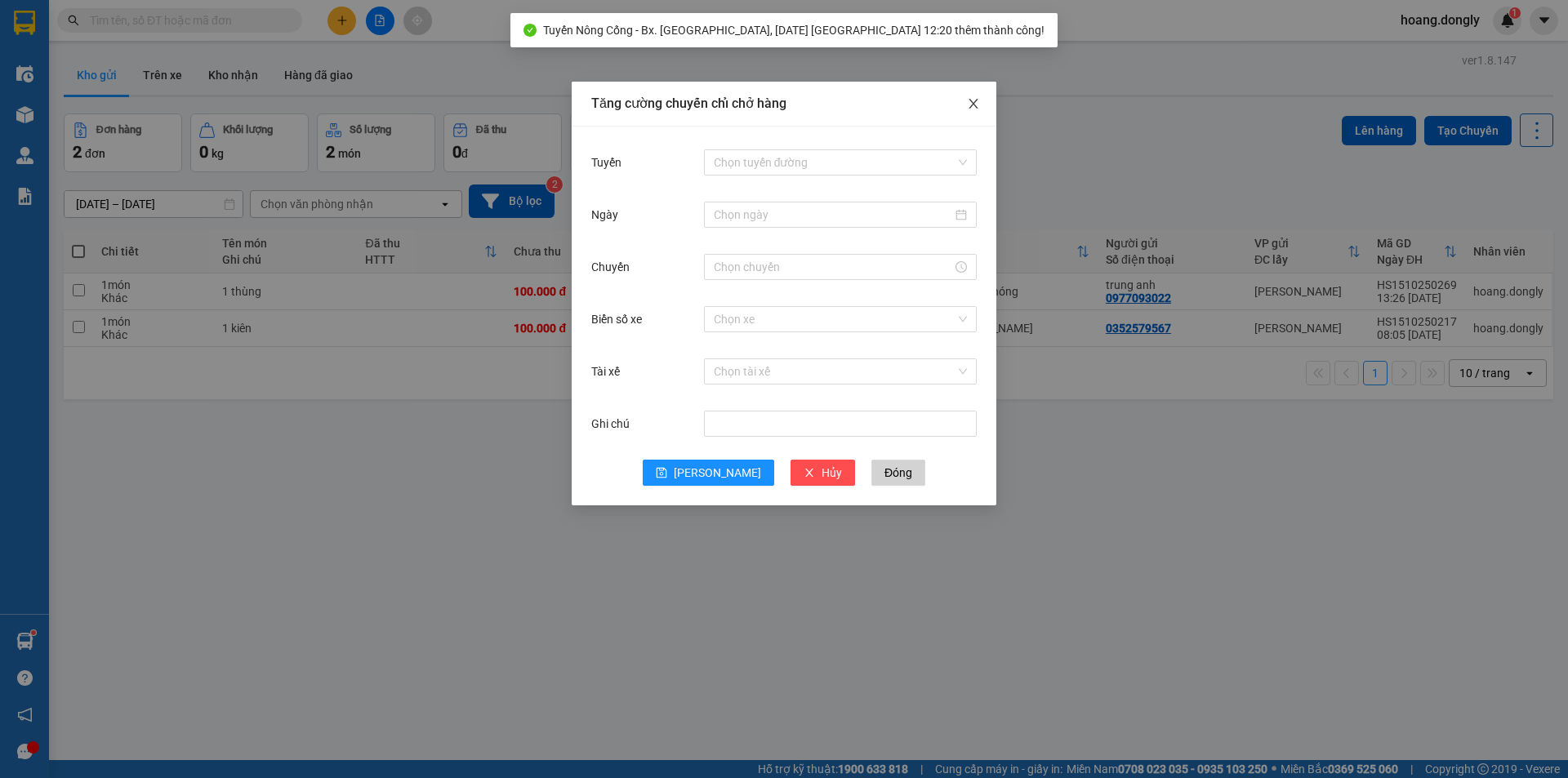
click at [977, 104] on icon "close" at bounding box center [974, 103] width 13 height 13
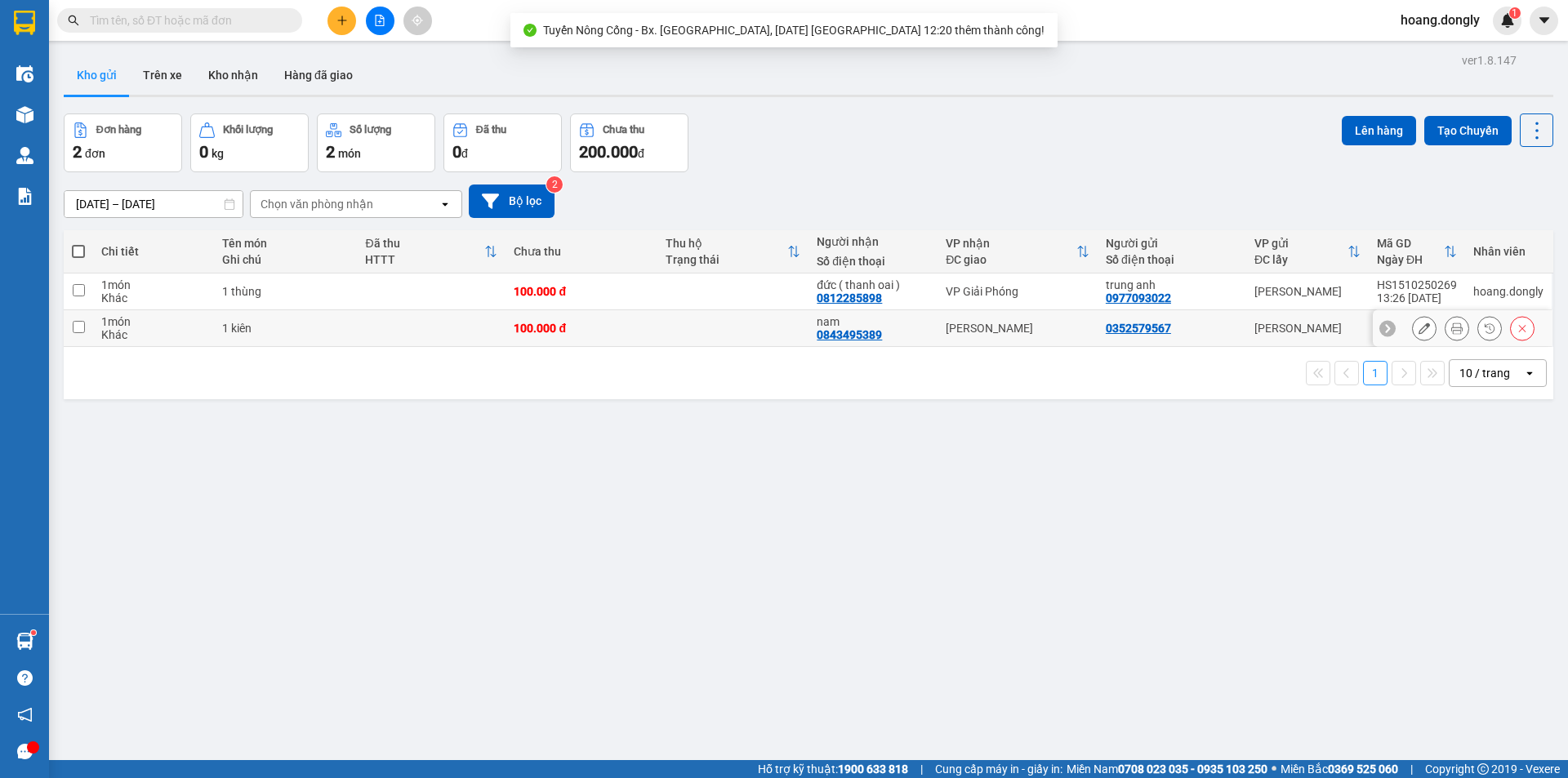
click at [650, 333] on td "100.000 đ" at bounding box center [580, 328] width 151 height 37
checkbox input "true"
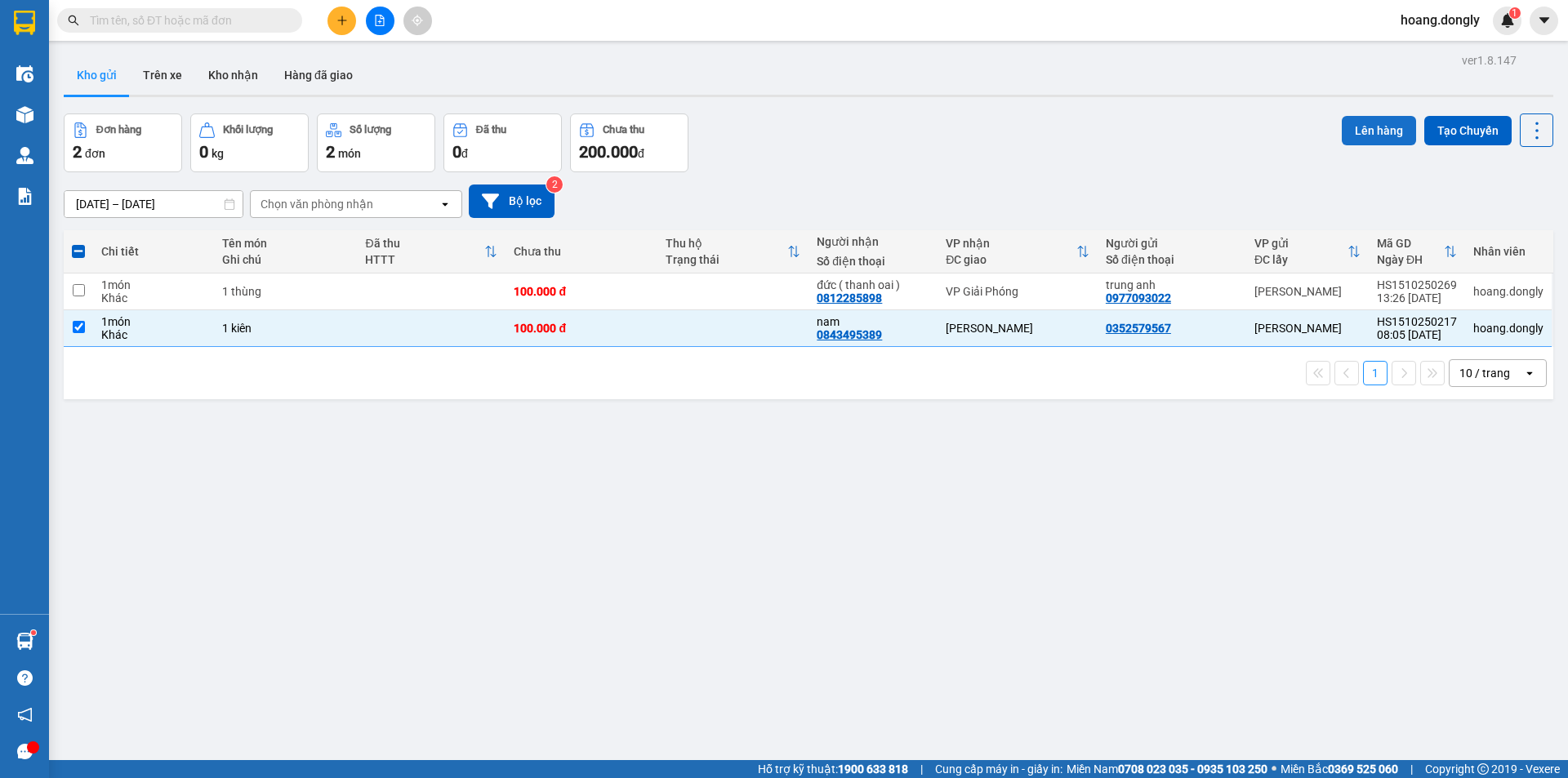
click at [1354, 127] on button "Lên hàng" at bounding box center [1379, 130] width 74 height 29
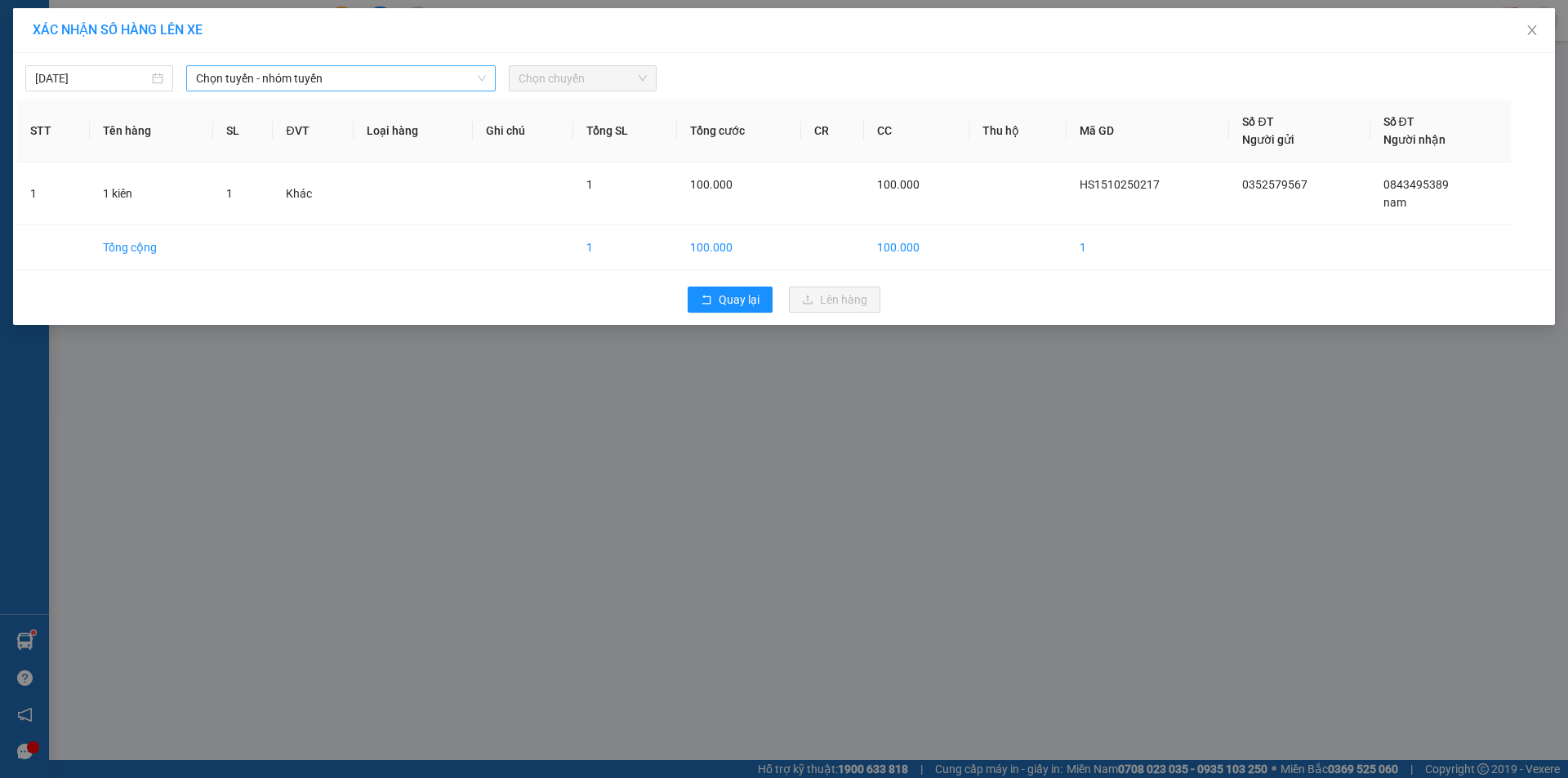
click at [388, 77] on span "Chọn tuyến - nhóm tuyến" at bounding box center [341, 78] width 290 height 24
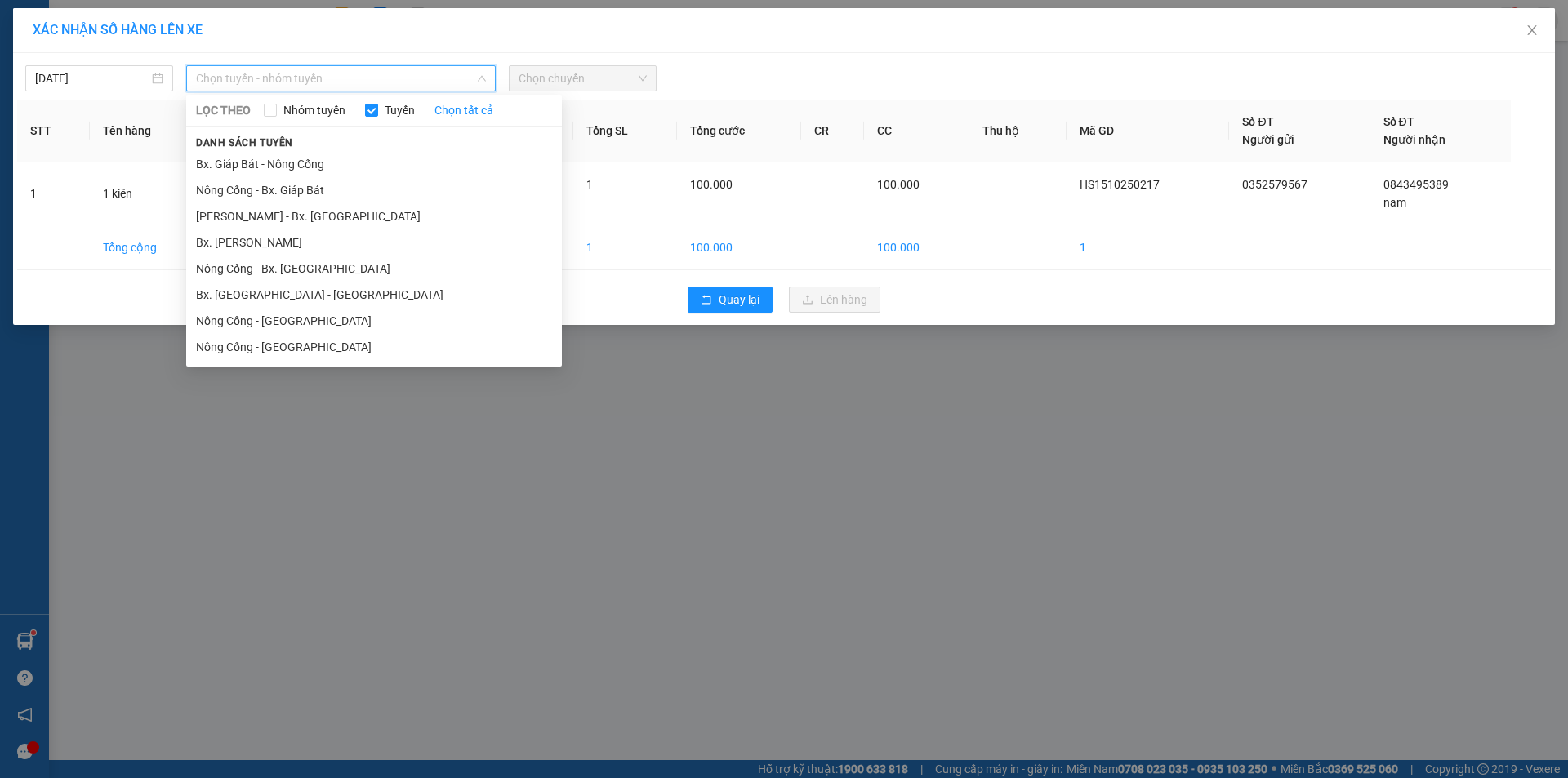
drag, startPoint x: 307, startPoint y: 265, endPoint x: 493, endPoint y: 144, distance: 221.9
click at [309, 265] on li "Nông Cống - Bx. [GEOGRAPHIC_DATA]" at bounding box center [374, 268] width 376 height 26
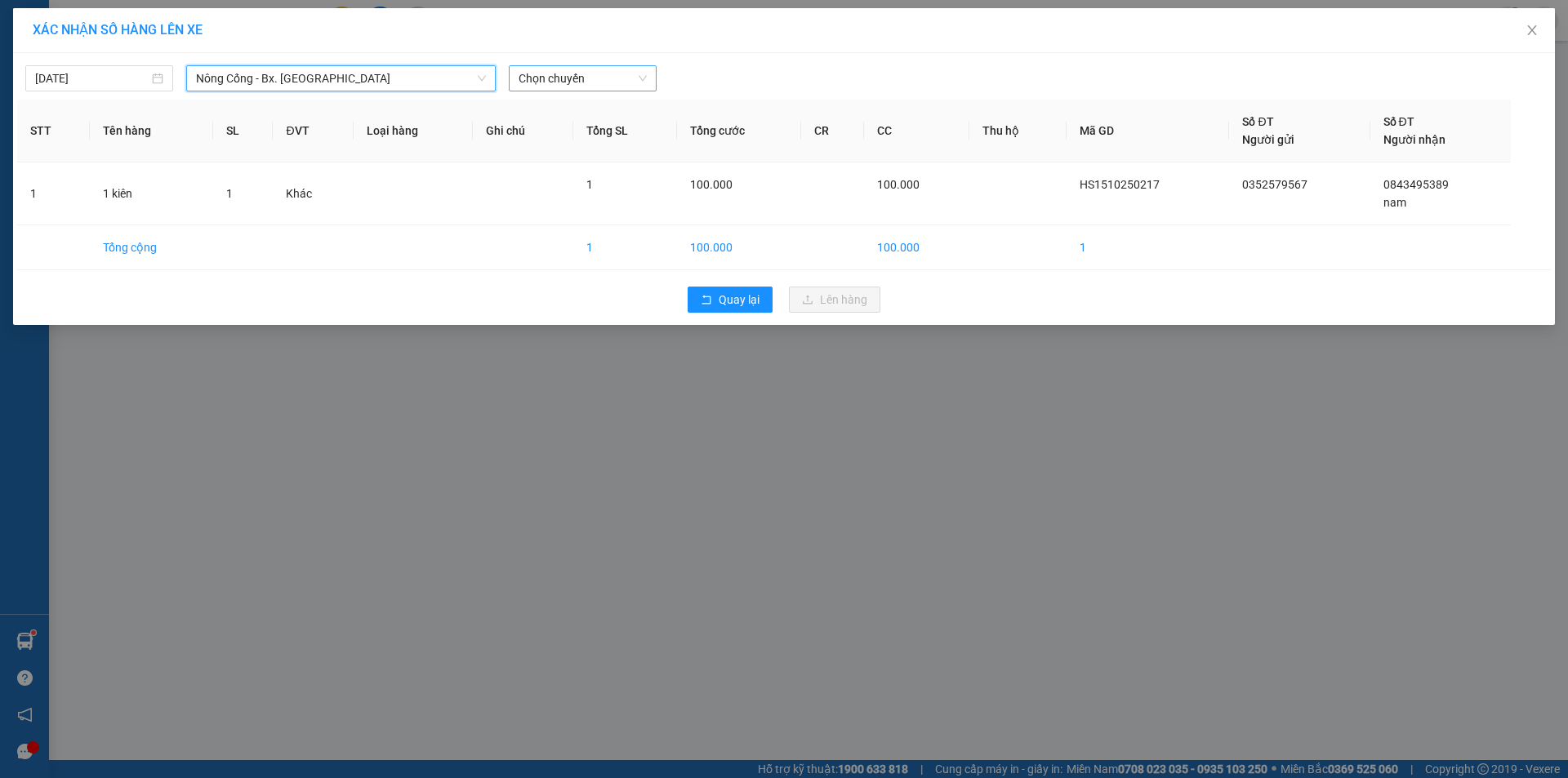
click at [598, 82] on span "Chọn chuyến" at bounding box center [583, 78] width 129 height 24
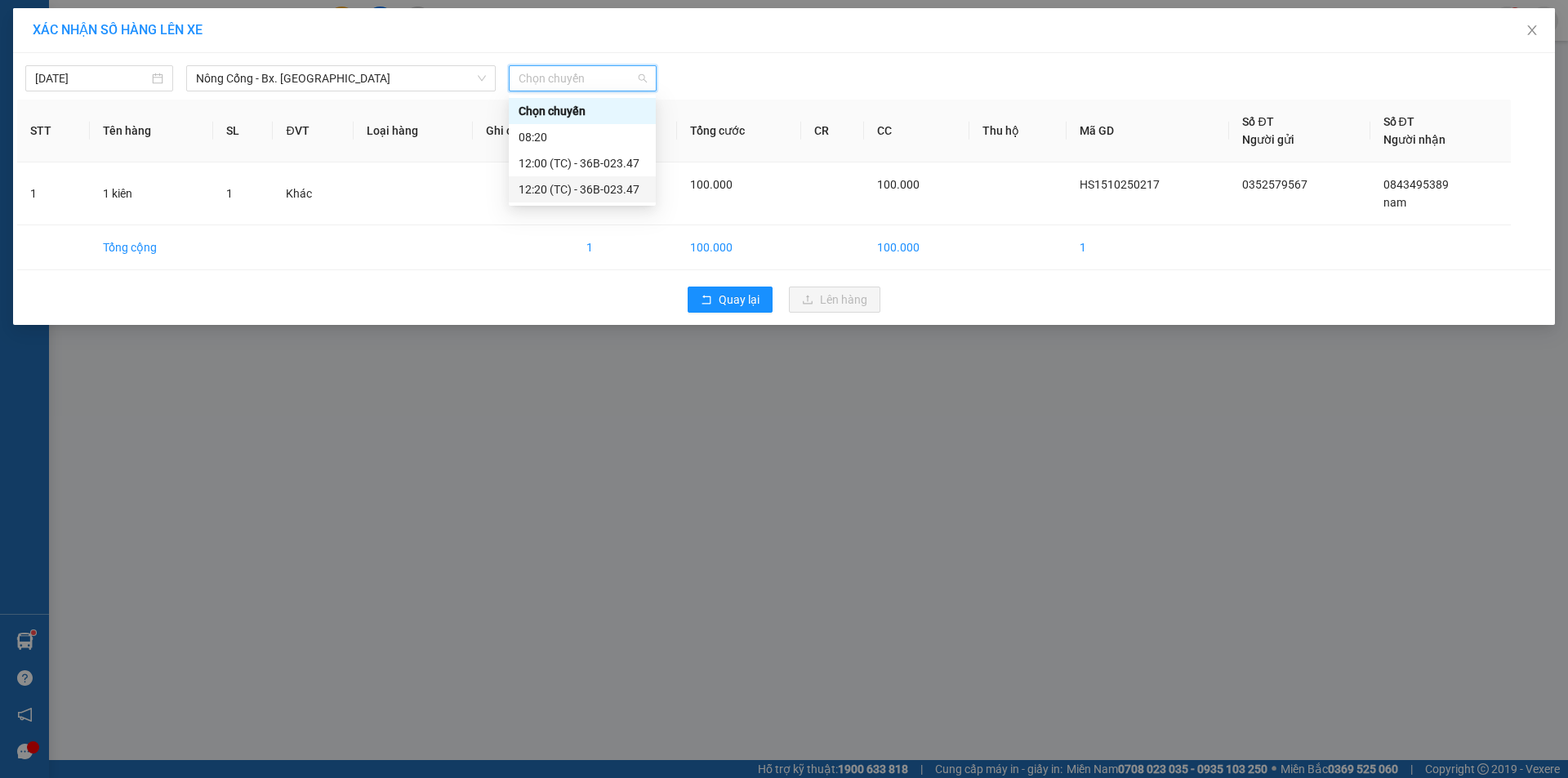
click at [572, 187] on div "12:20 (TC) - 36B-023.47" at bounding box center [582, 189] width 128 height 18
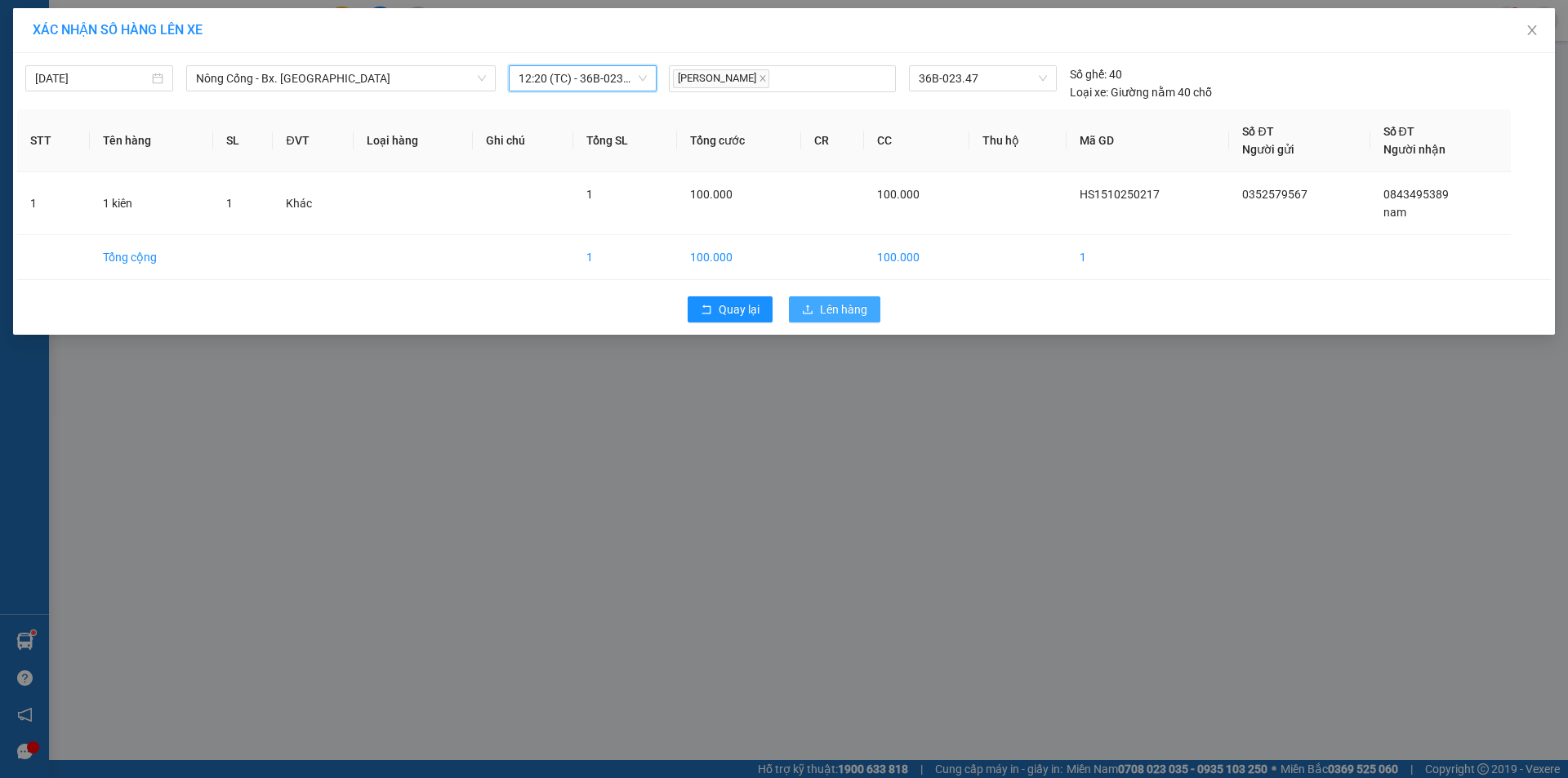
click at [844, 305] on span "Lên hàng" at bounding box center [843, 310] width 47 height 18
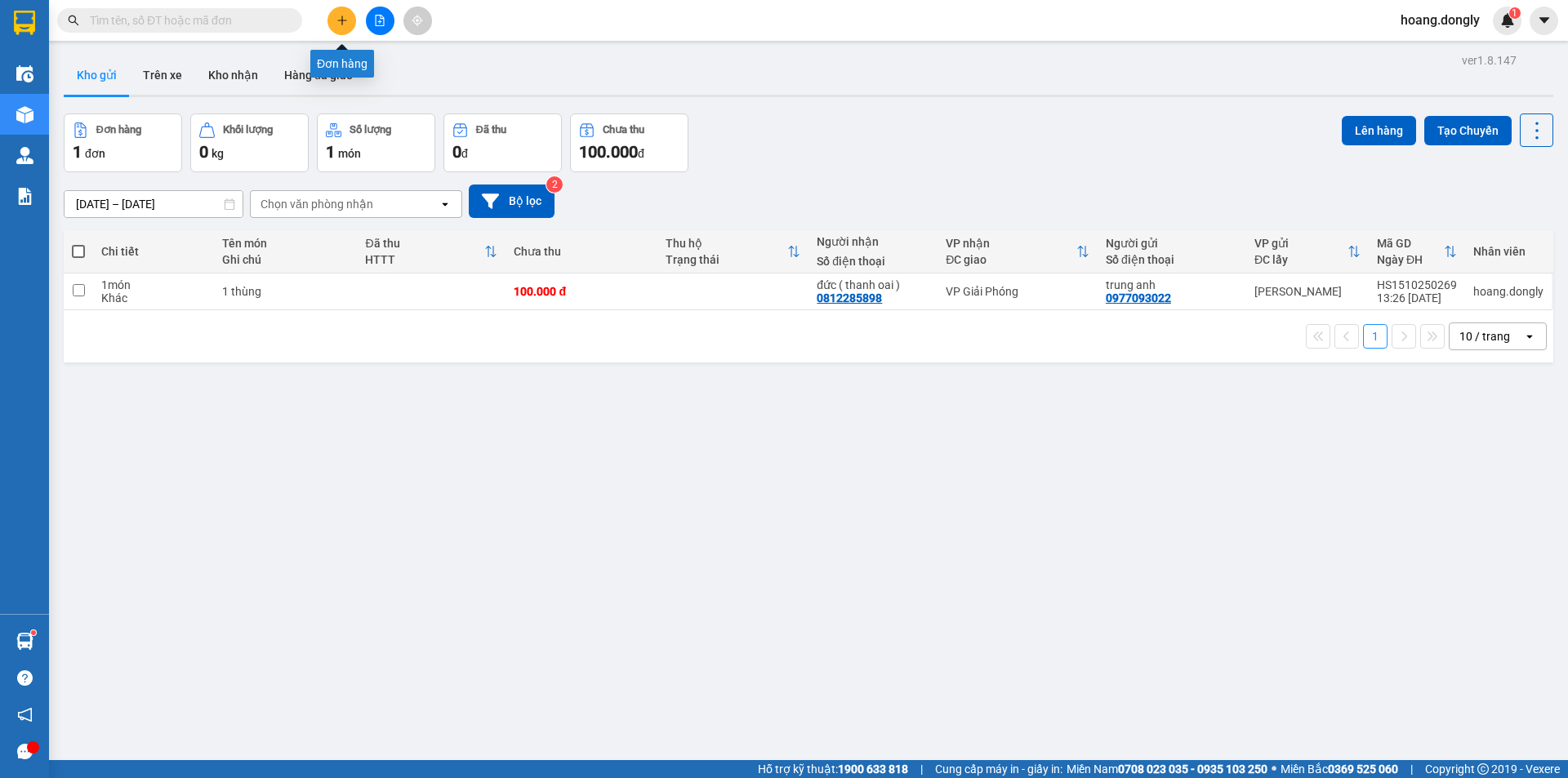
click at [346, 16] on icon "plus" at bounding box center [342, 20] width 12 height 12
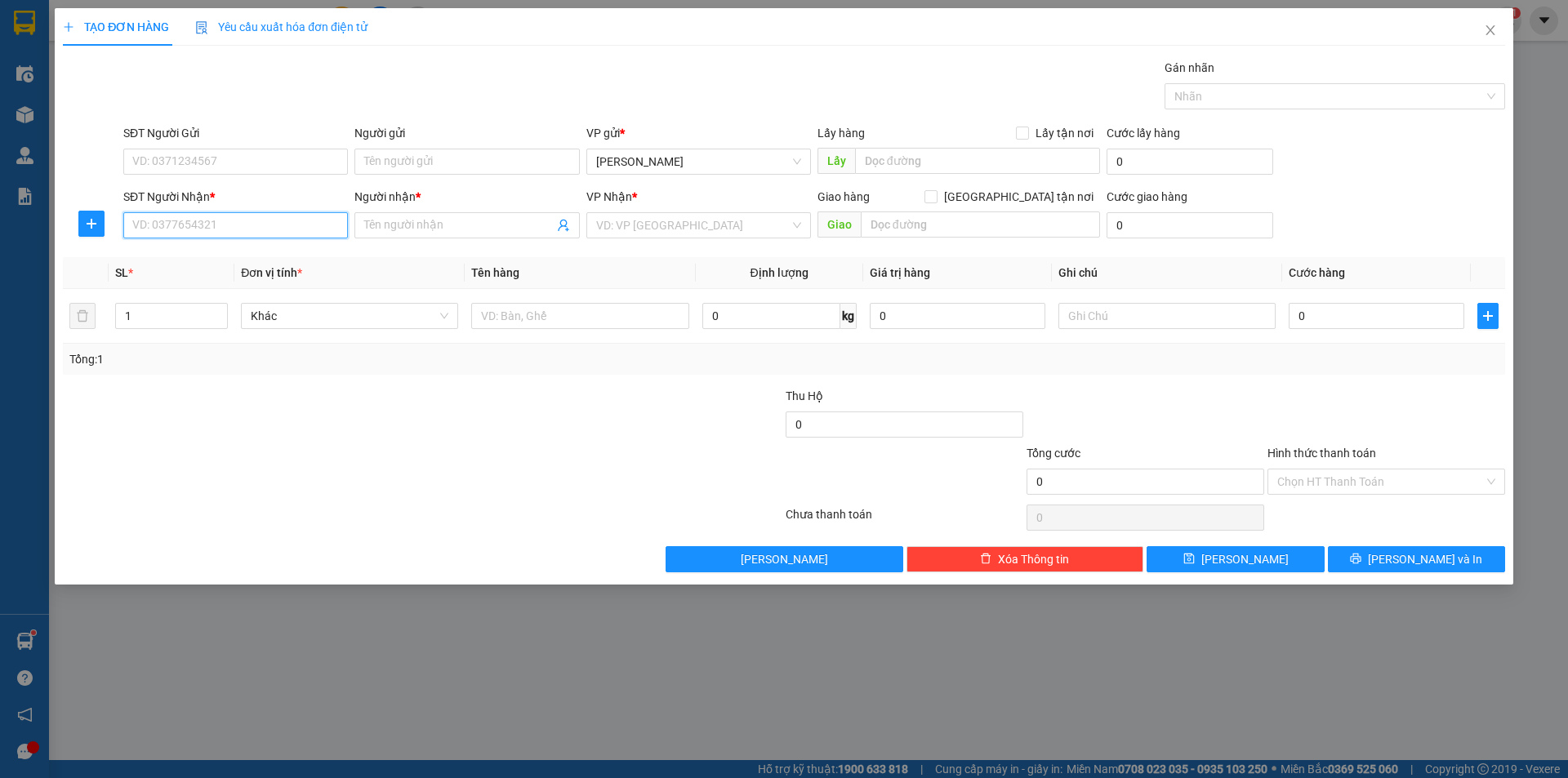
click at [224, 223] on input "SĐT Người Nhận *" at bounding box center [236, 225] width 225 height 26
type input "0976054728"
click at [233, 255] on div "0976054728 - [PERSON_NAME]" at bounding box center [236, 258] width 205 height 18
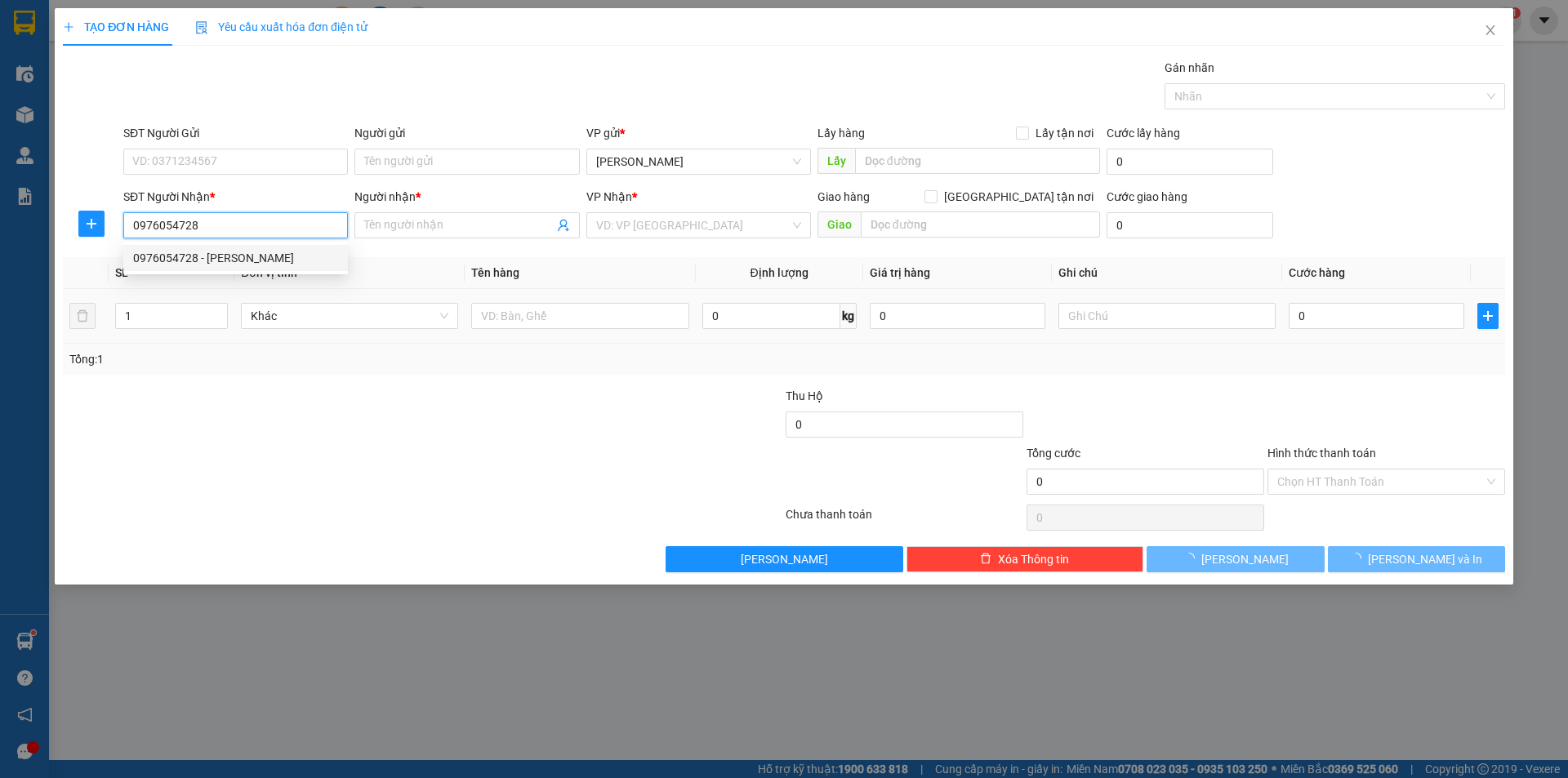
type input "[PERSON_NAME]"
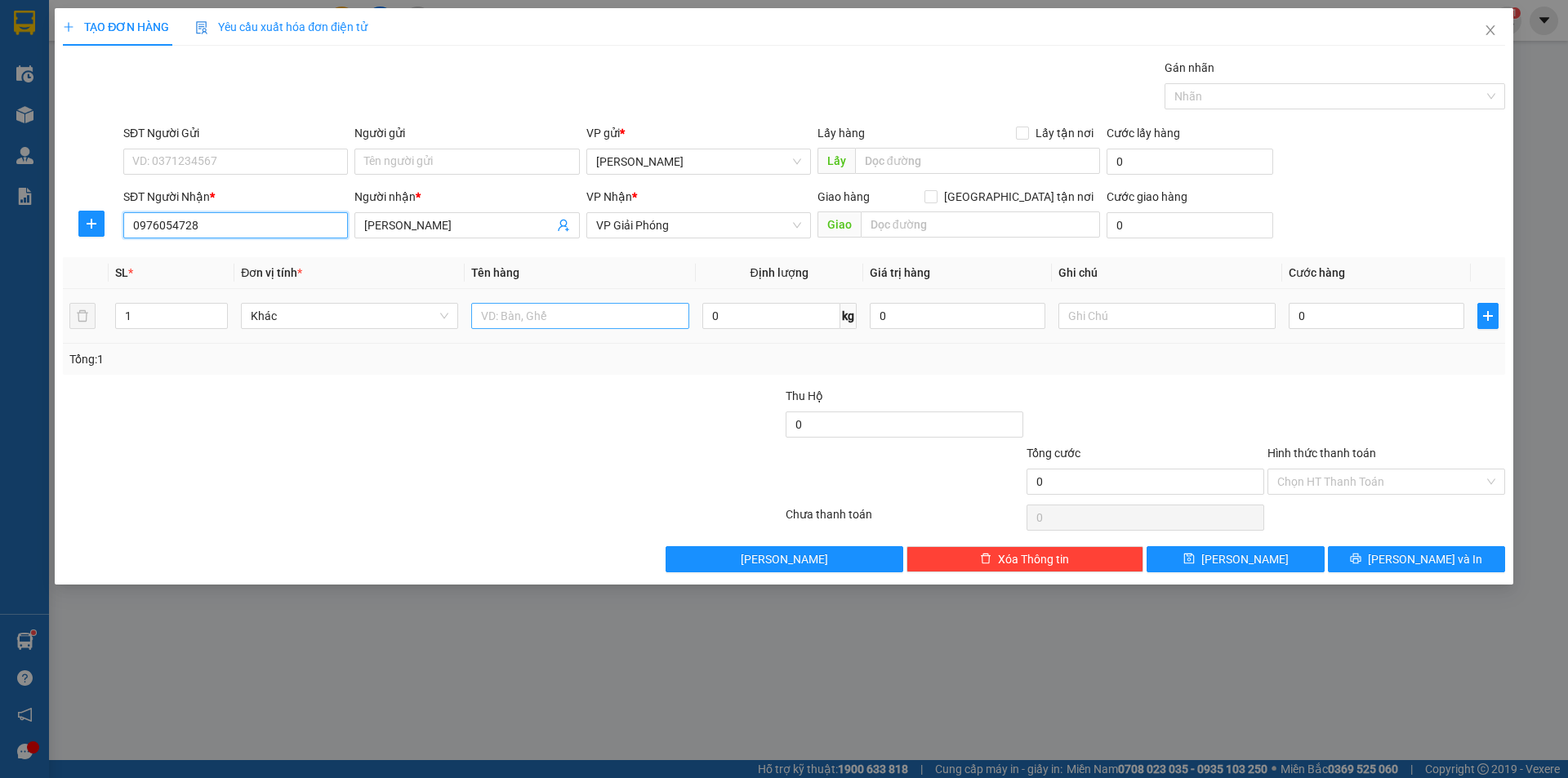
type input "0976054728"
click at [552, 308] on input "text" at bounding box center [579, 316] width 217 height 26
type input "1 thùng xốp"
click at [1298, 315] on input "0" at bounding box center [1376, 316] width 176 height 26
click at [1299, 313] on input "0" at bounding box center [1376, 316] width 176 height 26
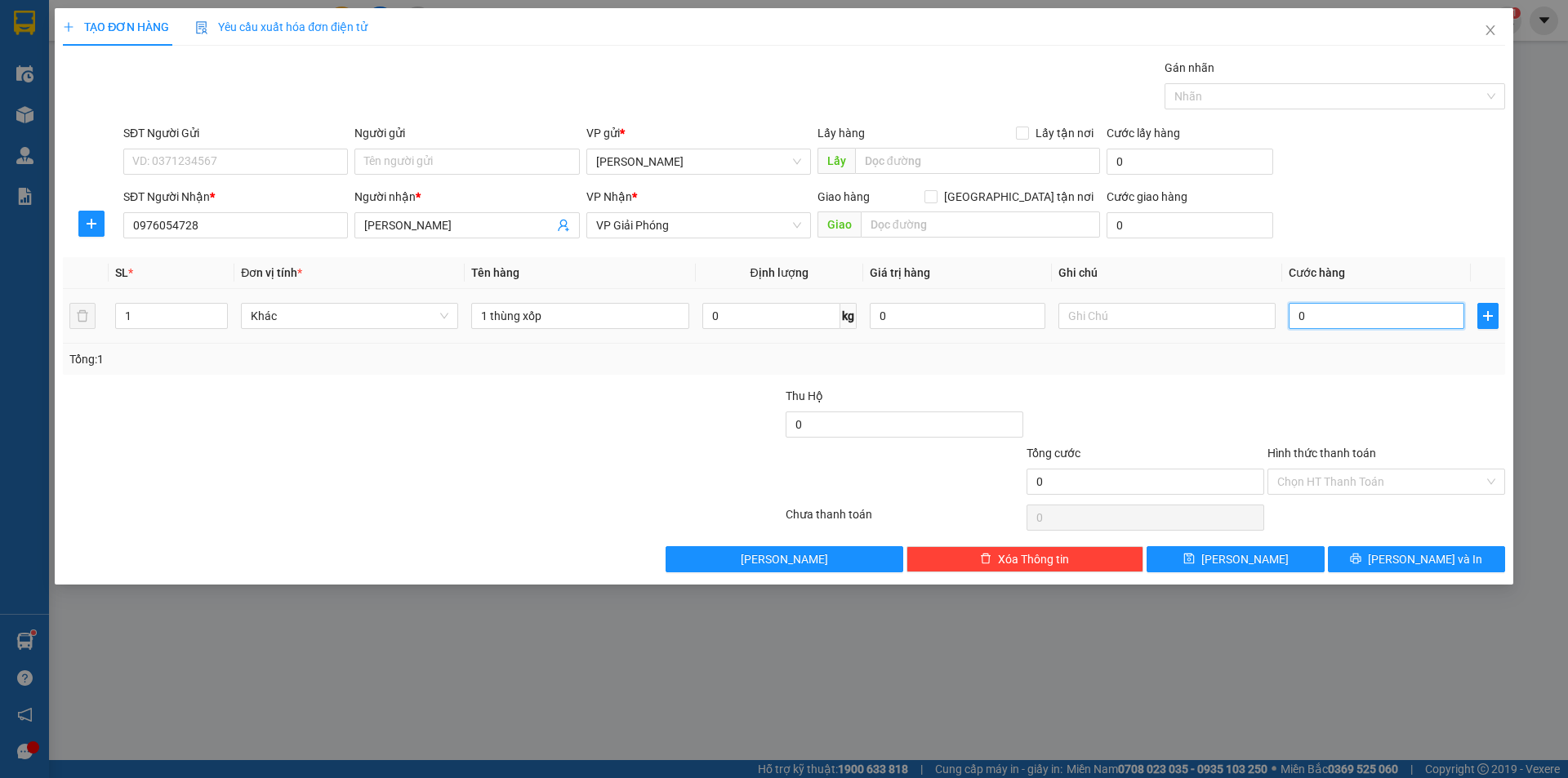
type input "50"
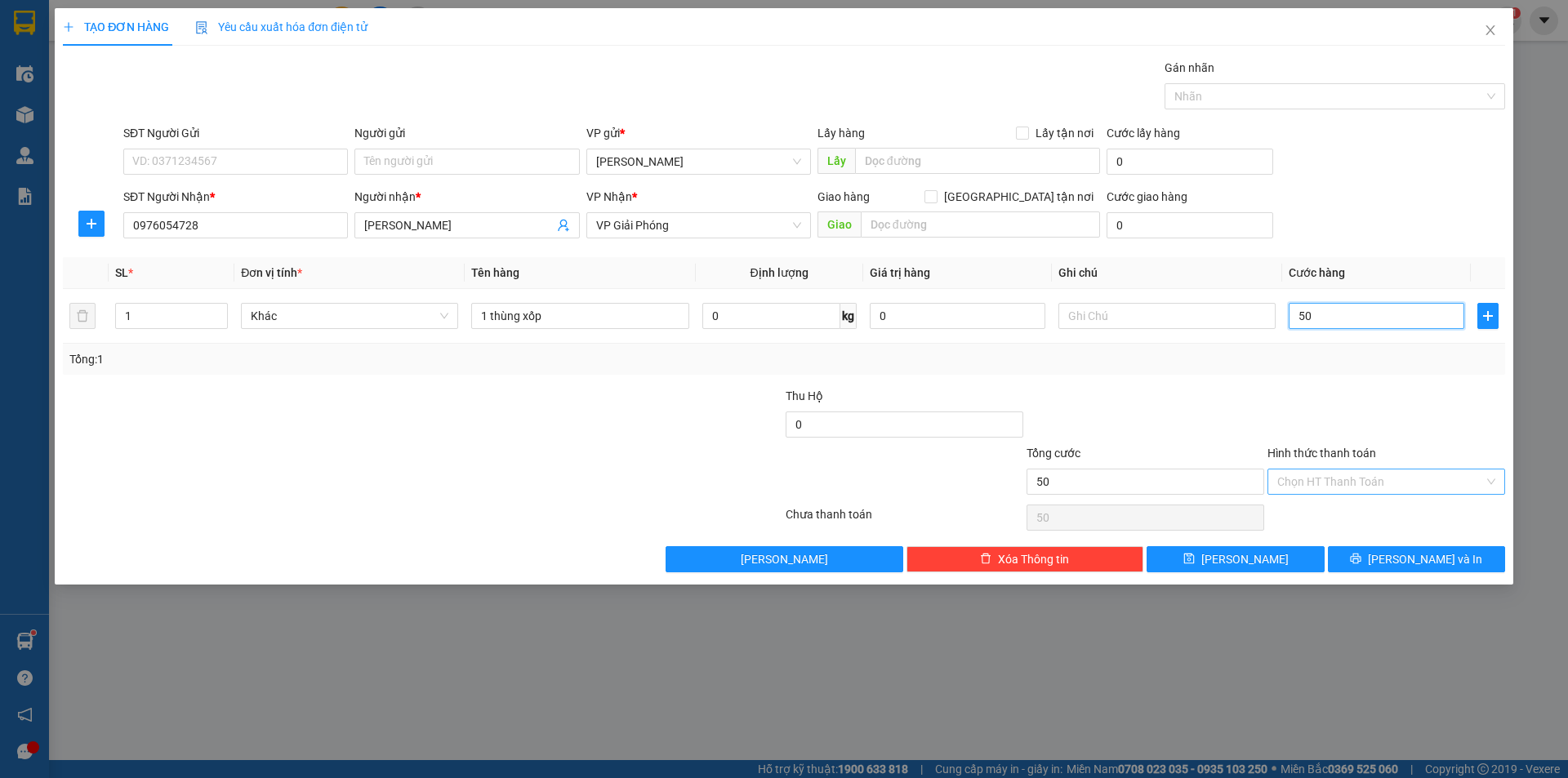
click at [1498, 480] on div "Chọn HT Thanh Toán" at bounding box center [1386, 481] width 237 height 26
type input "50.000"
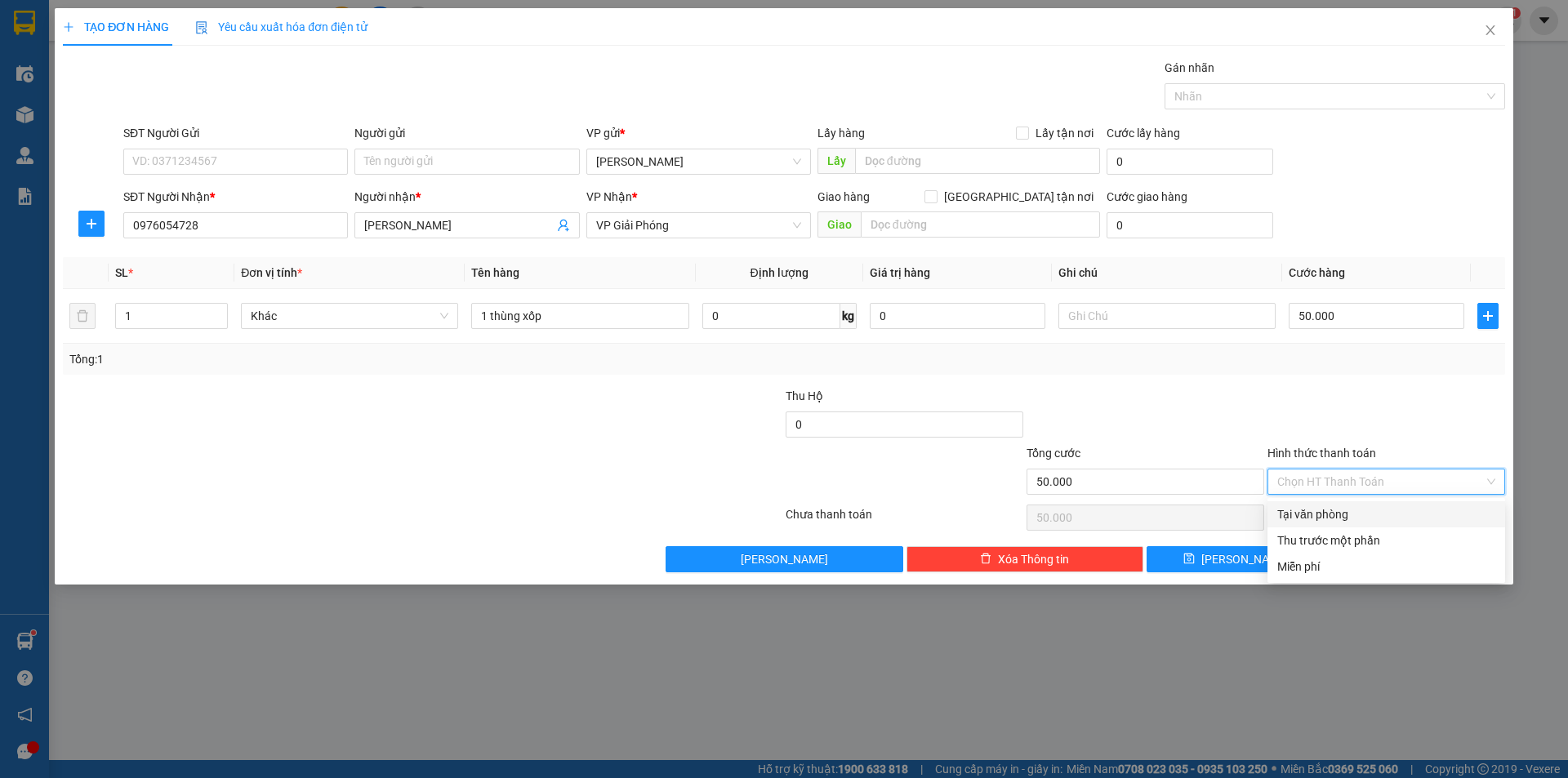
click at [1347, 515] on div "Tại văn phòng" at bounding box center [1386, 514] width 218 height 18
type input "0"
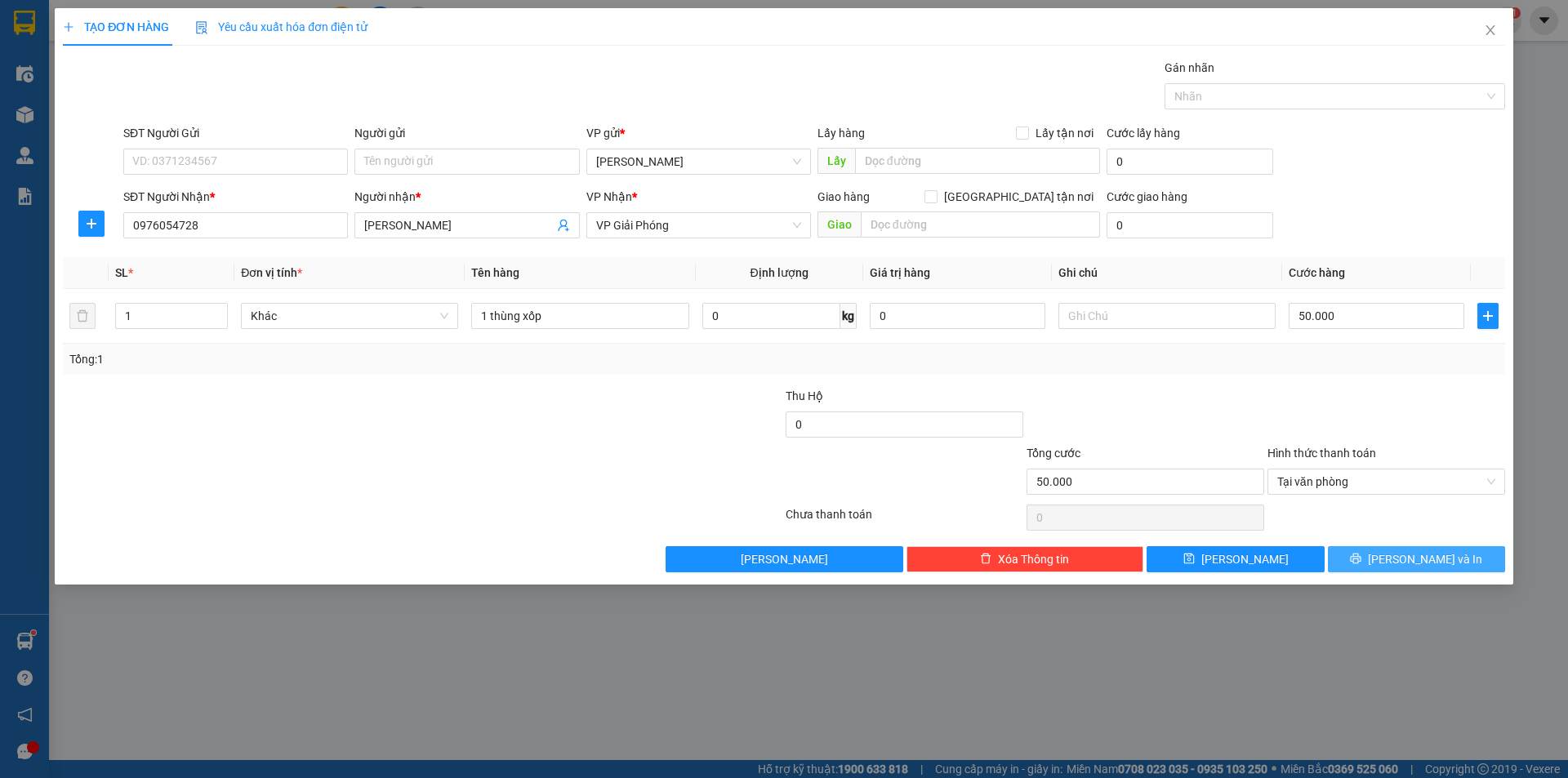
click at [1431, 563] on span "[PERSON_NAME] và In" at bounding box center [1425, 559] width 114 height 18
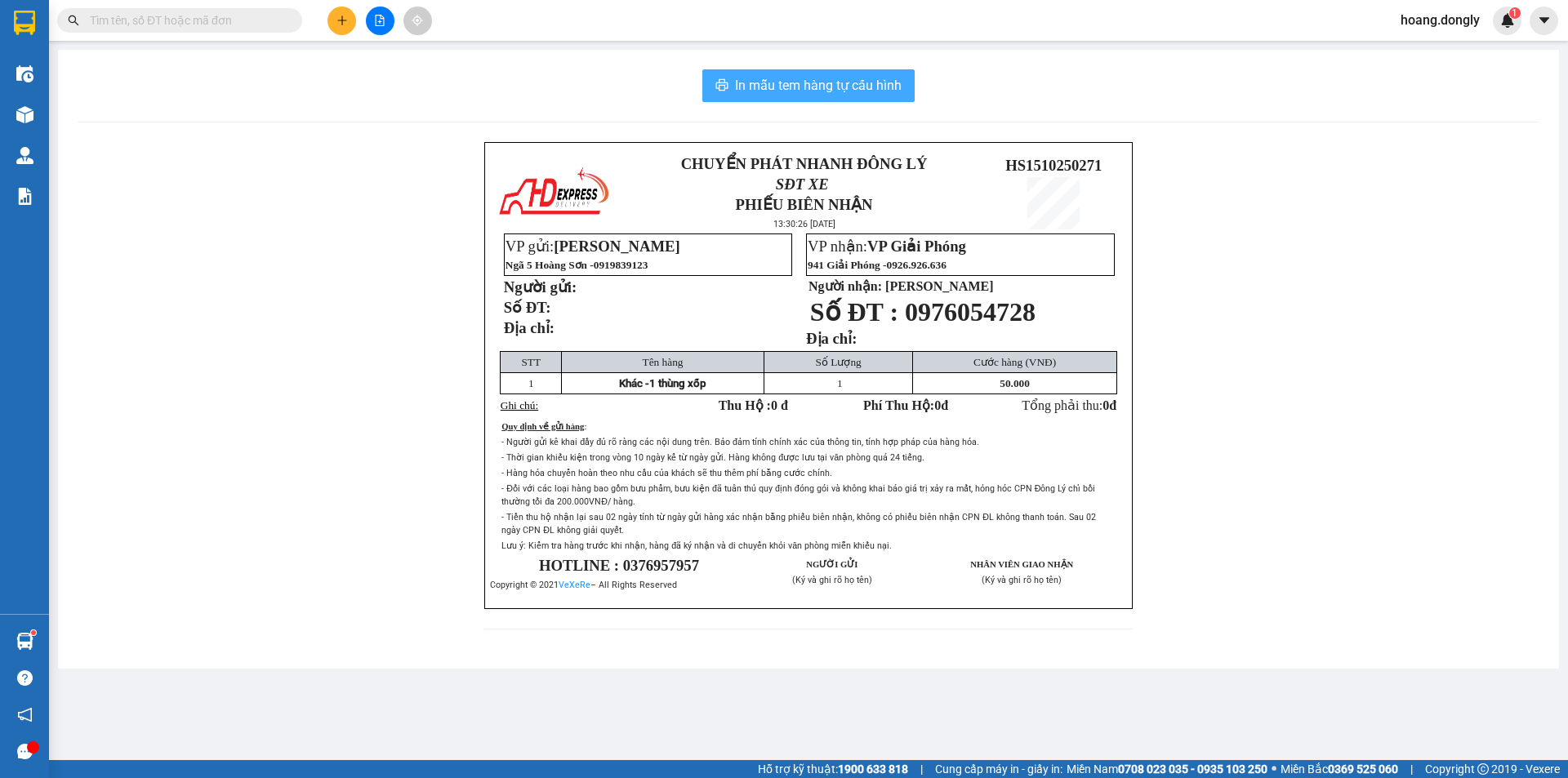
click at [797, 79] on span "In mẫu tem hàng tự cấu hình" at bounding box center [818, 85] width 167 height 21
